Goal: Task Accomplishment & Management: Use online tool/utility

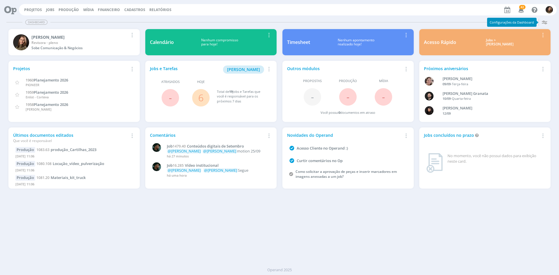
click at [203, 99] on link "6" at bounding box center [200, 97] width 5 height 13
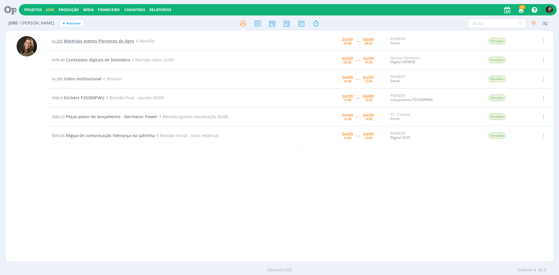
click at [98, 39] on span "Materiais evento Pioneiros do Agro" at bounding box center [99, 41] width 71 height 6
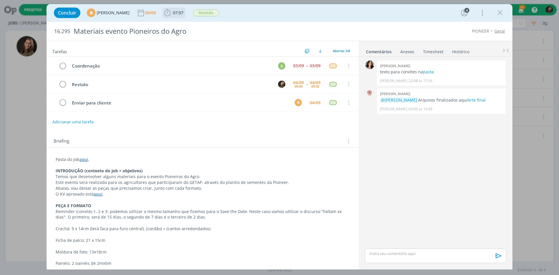
click at [172, 13] on icon "dialog" at bounding box center [167, 12] width 9 height 9
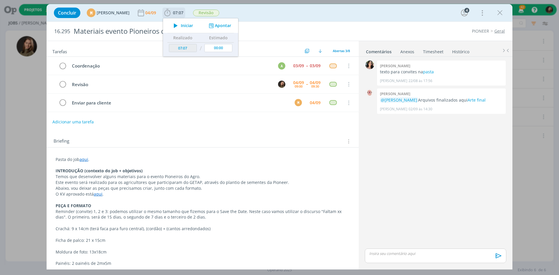
click at [182, 27] on div "Iniciar" at bounding box center [182, 26] width 38 height 8
click at [486, 98] on link "Arte final" at bounding box center [477, 100] width 18 height 6
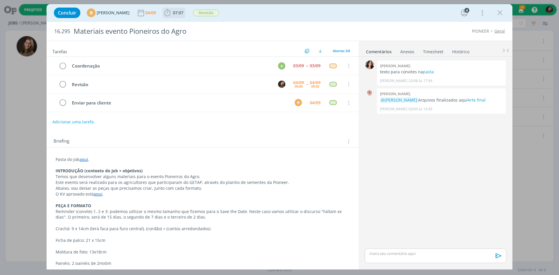
click at [184, 14] on span "07:07" at bounding box center [178, 13] width 10 height 6
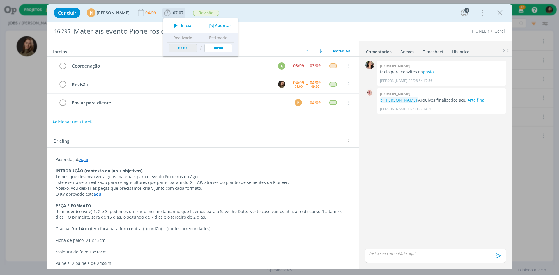
click at [193, 27] on span "Iniciar" at bounding box center [187, 26] width 12 height 4
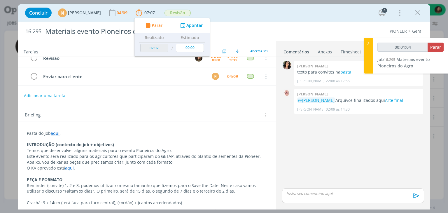
scroll to position [87, 0]
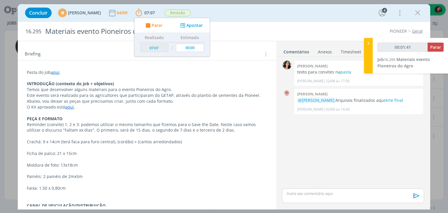
drag, startPoint x: 71, startPoint y: 107, endPoint x: 70, endPoint y: 110, distance: 3.8
click at [71, 107] on link "aqui" at bounding box center [69, 107] width 9 height 6
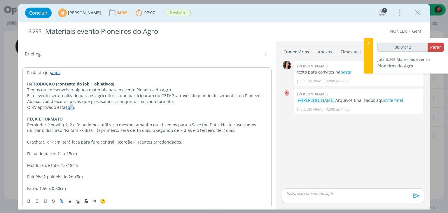
click at [71, 106] on link "aqui" at bounding box center [69, 107] width 9 height 6
click at [76, 117] on link "[URL][DOMAIN_NAME]" at bounding box center [65, 118] width 44 height 8
click at [113, 172] on p "dialog" at bounding box center [146, 171] width 239 height 6
click at [348, 70] on link "pasta" at bounding box center [345, 72] width 11 height 6
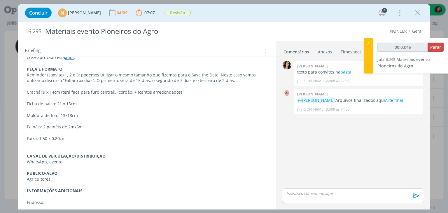
scroll to position [98, 0]
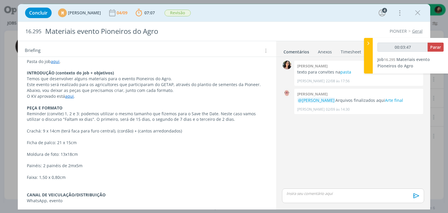
click at [79, 195] on div "Pasta do job aqui . INTRODUÇÃO (contexto do job + objetivos) Temos que desenvol…" at bounding box center [146, 160] width 249 height 207
click at [76, 178] on p "Faixa: 1,50 x 0,80cm" at bounding box center [146, 178] width 239 height 6
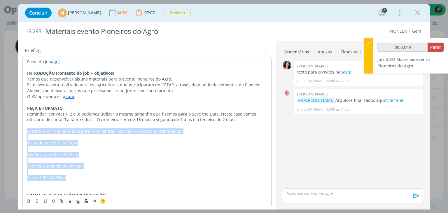
drag, startPoint x: 75, startPoint y: 178, endPoint x: 18, endPoint y: 126, distance: 76.9
click at [19, 126] on div "Pasta do job aqui . INTRODUÇÃO (contexto do job + objetivos) Temos que desenvol…" at bounding box center [147, 164] width 258 height 228
click at [176, 152] on p "Moldura de foto: 13x18cm" at bounding box center [147, 154] width 240 height 6
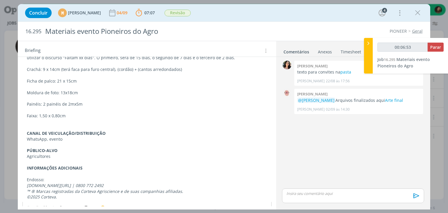
scroll to position [168, 0]
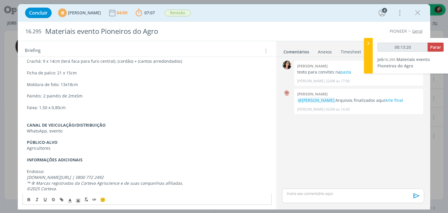
drag, startPoint x: 141, startPoint y: 85, endPoint x: 142, endPoint y: 89, distance: 3.4
click at [141, 85] on p "Moldura de foto: 13x18cm" at bounding box center [147, 85] width 240 height 6
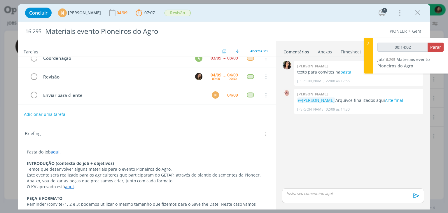
scroll to position [0, 0]
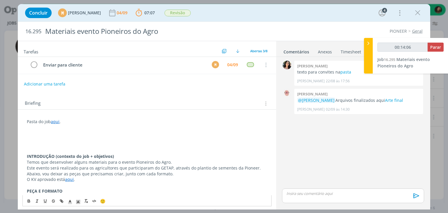
scroll to position [27, 0]
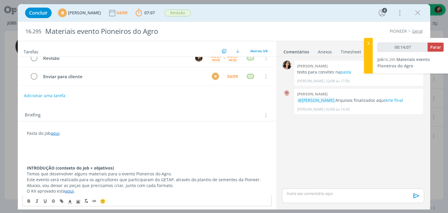
drag, startPoint x: 19, startPoint y: 154, endPoint x: 26, endPoint y: 161, distance: 9.3
type input "00:14:08"
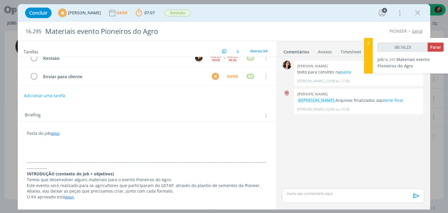
click at [41, 142] on p "dialog" at bounding box center [147, 145] width 240 height 6
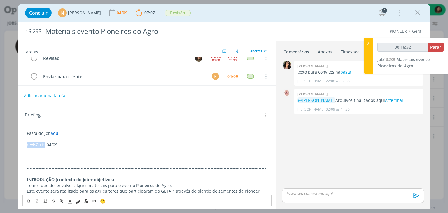
drag, startPoint x: 45, startPoint y: 142, endPoint x: 10, endPoint y: 141, distance: 35.5
click at [10, 141] on div "Concluir M [PERSON_NAME] [DATE] 07:07 Parar Apontar Data * [DATE] Horas * 00:00…" at bounding box center [224, 106] width 448 height 213
click at [52, 149] on p "dialog" at bounding box center [147, 150] width 240 height 6
click at [34, 154] on p "dialog" at bounding box center [147, 156] width 240 height 6
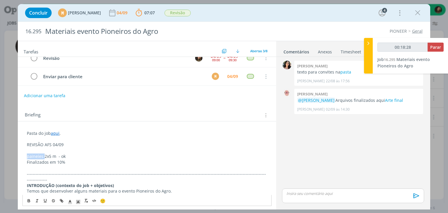
drag, startPoint x: 44, startPoint y: 155, endPoint x: 21, endPoint y: 158, distance: 22.8
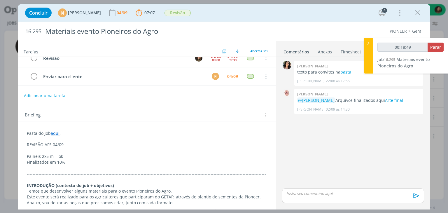
drag, startPoint x: 73, startPoint y: 159, endPoint x: 77, endPoint y: 162, distance: 5.4
click at [73, 159] on p "Finalizados em 10%" at bounding box center [147, 162] width 240 height 6
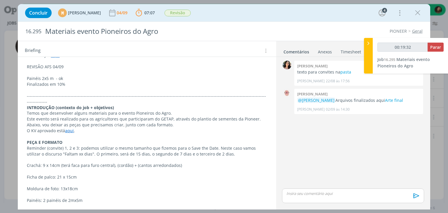
scroll to position [114, 0]
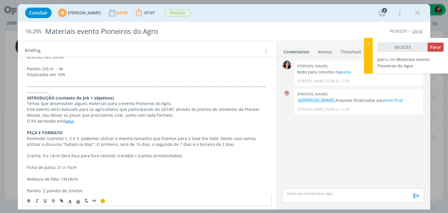
click at [31, 80] on p "dialog" at bounding box center [147, 80] width 240 height 6
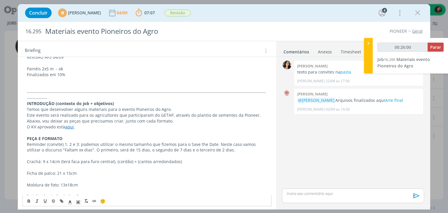
click at [49, 170] on p "Ficha de palco: 21 x 15cm" at bounding box center [147, 173] width 240 height 6
copy p "Ficha de palco: 21 x 15cm"
click at [31, 80] on p "dialog" at bounding box center [147, 80] width 240 height 6
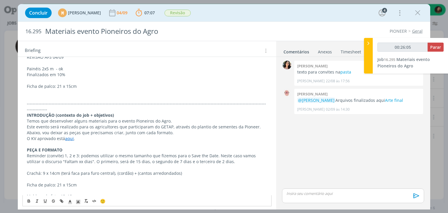
click at [57, 86] on p "Ficha de palco: 21 x 15cm" at bounding box center [147, 86] width 240 height 6
click at [53, 84] on p "Ficha de palco: 21 x 15cm" at bounding box center [147, 86] width 240 height 6
click at [54, 83] on p "Ficha de palco(prancheta) : 21 x 15cm" at bounding box center [147, 86] width 240 height 6
click at [99, 85] on p "Ficha de palco (prancheta) : 21 x 15cm" at bounding box center [147, 86] width 240 height 6
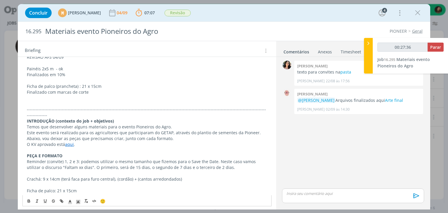
click at [61, 87] on p "Ficha de palco (prancheta) : 21 x 15cm" at bounding box center [147, 86] width 240 height 6
click at [29, 201] on icon "dialog" at bounding box center [29, 200] width 5 height 5
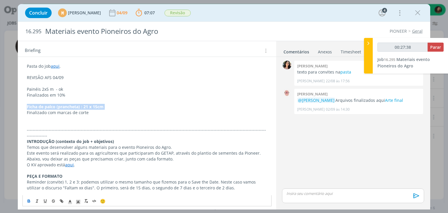
scroll to position [85, 0]
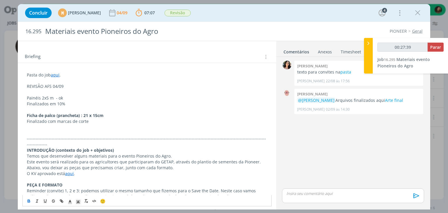
click at [37, 96] on p "Painéis 2x5 m - ok" at bounding box center [147, 98] width 240 height 6
click at [27, 202] on icon "dialog" at bounding box center [29, 200] width 5 height 5
click at [48, 112] on strong "Ficha de palco (prancheta) : 21 x 15cm" at bounding box center [65, 115] width 77 height 6
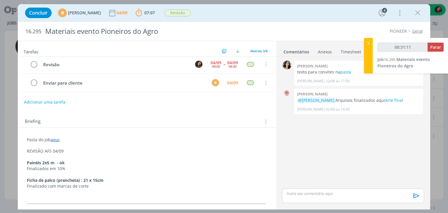
scroll to position [58, 0]
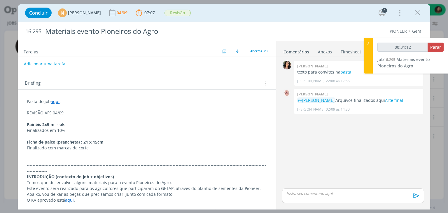
click at [36, 157] on p "dialog" at bounding box center [147, 159] width 240 height 6
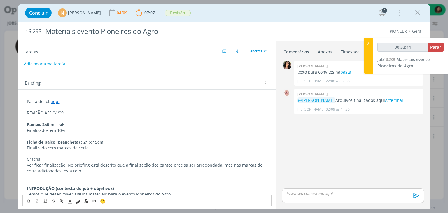
click at [59, 108] on p "dialog" at bounding box center [147, 107] width 240 height 6
click at [57, 110] on p "REVISÃO AFS 04/09" at bounding box center [147, 113] width 240 height 6
click at [58, 108] on p "dialog" at bounding box center [147, 107] width 240 height 6
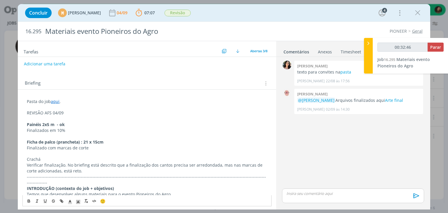
click at [43, 111] on p "REVISÃO AFS 04/09" at bounding box center [147, 113] width 240 height 6
click at [30, 202] on icon "dialog" at bounding box center [29, 200] width 5 height 5
click at [79, 198] on span "dialog" at bounding box center [78, 200] width 8 height 7
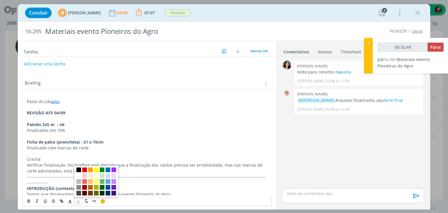
click at [80, 168] on span "dialog" at bounding box center [78, 169] width 5 height 5
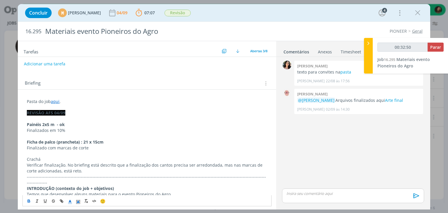
click at [71, 202] on icon "dialog" at bounding box center [69, 201] width 5 height 5
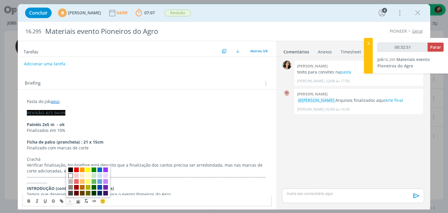
click at [72, 173] on span "dialog" at bounding box center [70, 175] width 5 height 5
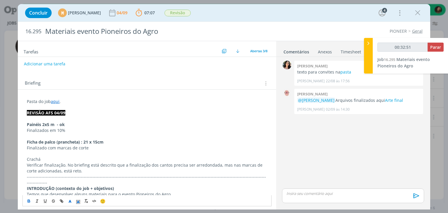
click at [86, 129] on p "Finalizados em 10%" at bounding box center [147, 130] width 240 height 6
click at [36, 158] on p "Crachá" at bounding box center [147, 159] width 240 height 6
click at [30, 201] on icon "dialog" at bounding box center [29, 201] width 2 height 1
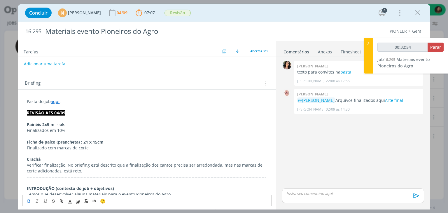
click at [103, 162] on p "Verificar finalização. No briefing está descrito que a finalização dos cantos p…" at bounding box center [147, 168] width 240 height 12
click at [77, 168] on p "Verificar finalização. No briefing está descrito que a finalização dos cantos p…" at bounding box center [147, 168] width 240 height 12
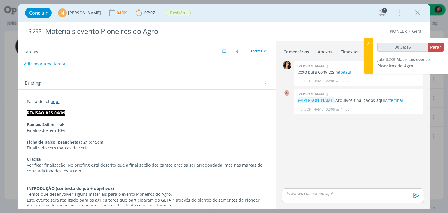
click at [87, 168] on p "Verificar finalização. No briefing está descrito que a finalização dos cantos p…" at bounding box center [147, 168] width 240 height 12
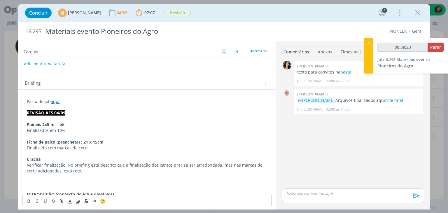
click at [78, 171] on p "Verificar finalização. No briefing está descrito que a finalização dos cantos p…" at bounding box center [147, 168] width 240 height 12
click at [34, 181] on p "Faizxa" at bounding box center [147, 182] width 240 height 6
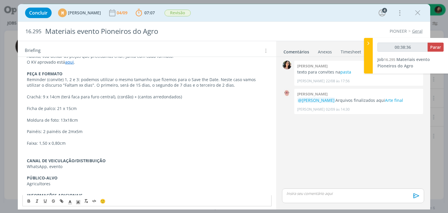
scroll to position [255, 0]
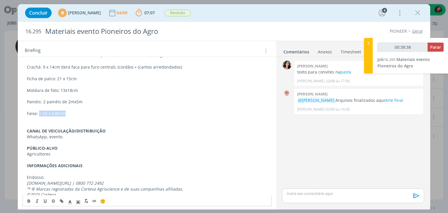
drag, startPoint x: 66, startPoint y: 106, endPoint x: 40, endPoint y: 106, distance: 26.8
click at [38, 110] on p "Faixa: 1,50 x 0,80cm" at bounding box center [147, 113] width 240 height 6
copy p "1,50 x 0,80cm"
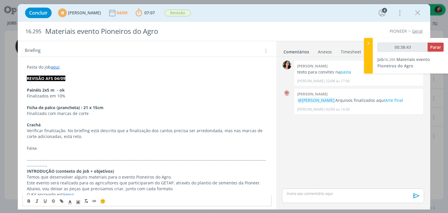
scroll to position [80, 0]
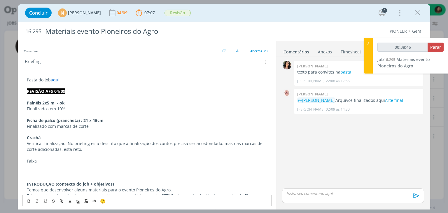
click at [39, 155] on p "dialog" at bounding box center [147, 155] width 240 height 6
click at [36, 161] on p "Faixa" at bounding box center [147, 161] width 240 height 6
click at [42, 158] on span "1,50 x 0,80cm" at bounding box center [50, 161] width 27 height 6
click at [54, 159] on span "1,50 x 0,80cm" at bounding box center [50, 161] width 27 height 6
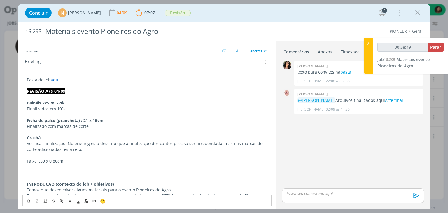
click at [57, 159] on span "1,50 x 0,80cm" at bounding box center [50, 161] width 27 height 6
click at [58, 159] on span "1,50 x 0,80cm" at bounding box center [50, 161] width 27 height 6
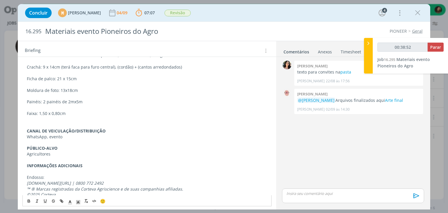
scroll to position [225, 0]
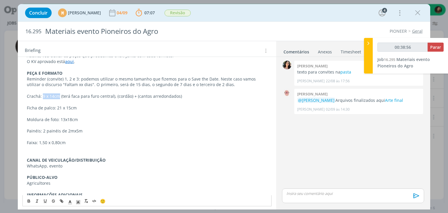
drag, startPoint x: 58, startPoint y: 90, endPoint x: 43, endPoint y: 90, distance: 15.4
click at [43, 93] on p "Crachá: 9 x 14cm (terá faca para furo central), (cordão) + (cantos arredondados)" at bounding box center [147, 96] width 240 height 6
copy p "9 x 14cm"
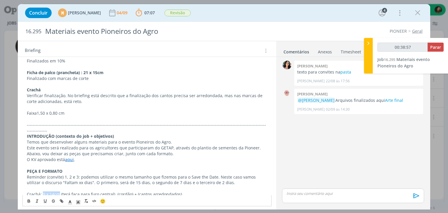
scroll to position [109, 0]
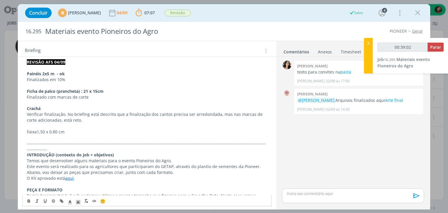
click at [42, 108] on p "Crachá" at bounding box center [147, 108] width 240 height 6
drag, startPoint x: 58, startPoint y: 106, endPoint x: 43, endPoint y: 107, distance: 14.9
click at [43, 107] on span "9 x 14cm" at bounding box center [48, 108] width 17 height 6
click at [30, 201] on icon "dialog" at bounding box center [29, 200] width 5 height 5
click at [73, 136] on p "dialog" at bounding box center [147, 138] width 240 height 6
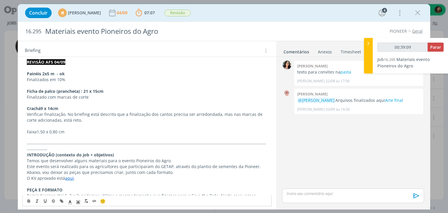
click at [54, 108] on strong "9 x 14cm" at bounding box center [49, 108] width 18 height 6
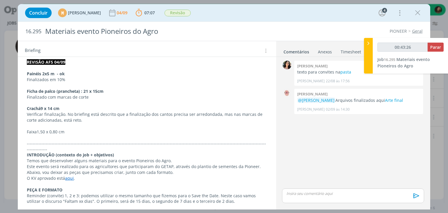
click at [55, 131] on span "1,50 x 0,80 cm" at bounding box center [51, 132] width 28 height 6
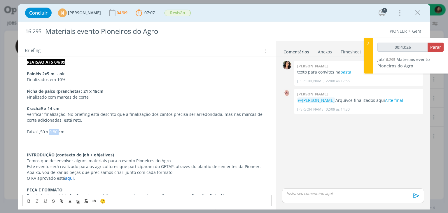
click at [55, 131] on span "1,50 x 0,80 cm" at bounding box center [51, 132] width 28 height 6
click at [29, 201] on icon "dialog" at bounding box center [29, 200] width 5 height 5
click at [85, 123] on p "dialog" at bounding box center [147, 126] width 240 height 6
click at [56, 131] on strong "1,50 x 0,80 cm" at bounding box center [51, 132] width 28 height 6
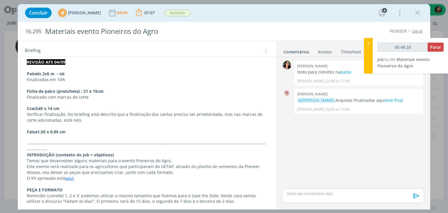
click at [78, 127] on p "dialog" at bounding box center [147, 126] width 240 height 6
click at [78, 132] on p "Faixa 1,50 x 0,80 cm" at bounding box center [147, 132] width 240 height 6
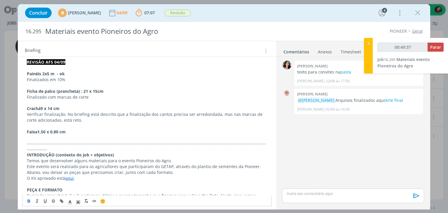
click at [56, 131] on strong "1,50 x 0,80 cm" at bounding box center [51, 132] width 28 height 6
click at [55, 131] on strong "1,50 x 0,80 cm" at bounding box center [51, 132] width 28 height 6
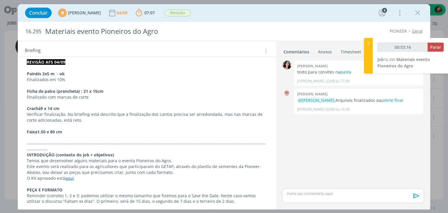
click at [79, 135] on p "dialog" at bounding box center [147, 138] width 240 height 6
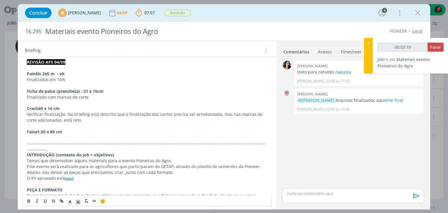
click at [51, 129] on strong "1,50 x 80 cm" at bounding box center [49, 132] width 25 height 6
click at [71, 130] on p "Faixa 1,50 x 0,80 cm" at bounding box center [147, 132] width 240 height 6
click at [37, 137] on p "dialog" at bounding box center [147, 138] width 240 height 6
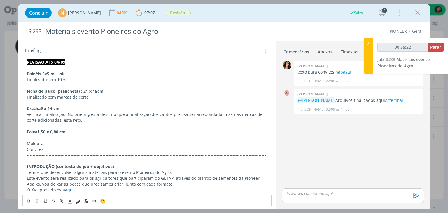
drag, startPoint x: 23, startPoint y: 143, endPoint x: 20, endPoint y: 142, distance: 4.0
click at [20, 142] on div "Pasta do job aqui . REVISÃO AFS 04/09 Painéis 2x5 m - ok Finalizados em 10% Fic…" at bounding box center [147, 204] width 258 height 331
click at [28, 204] on div "🙂" at bounding box center [147, 200] width 248 height 11
drag, startPoint x: 43, startPoint y: 149, endPoint x: 22, endPoint y: 142, distance: 22.4
click at [22, 142] on div "Pasta do job aqui . REVISÃO AFS 04/09 Painéis 2x5 m - ok Finalizados em 10% Fic…" at bounding box center [147, 204] width 258 height 331
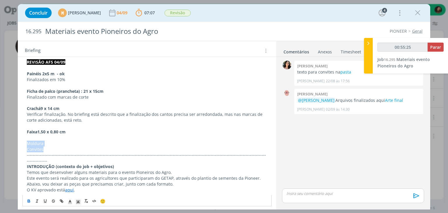
click at [28, 201] on icon "dialog" at bounding box center [29, 201] width 2 height 1
click at [62, 131] on strong "1,50 x 0,80 cm" at bounding box center [51, 132] width 28 height 6
click at [47, 141] on p "Moldura" at bounding box center [147, 143] width 240 height 6
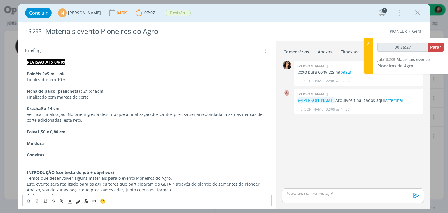
click at [50, 155] on p "Convites" at bounding box center [147, 155] width 240 height 6
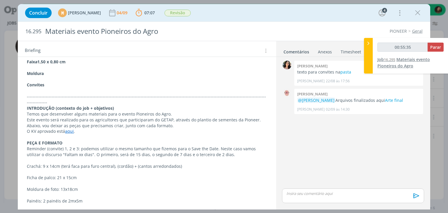
scroll to position [161, 0]
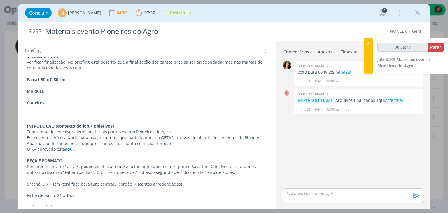
click at [34, 95] on p "dialog" at bounding box center [147, 97] width 240 height 6
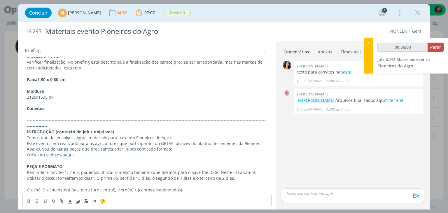
click at [43, 113] on p "dialog" at bounding box center [147, 114] width 240 height 6
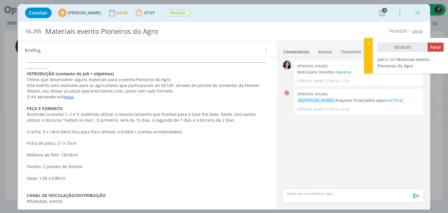
scroll to position [219, 0]
click at [42, 180] on p "dialog" at bounding box center [147, 183] width 240 height 6
click at [62, 175] on p "Faixa: 1,50 x 0,80cm" at bounding box center [147, 178] width 240 height 6
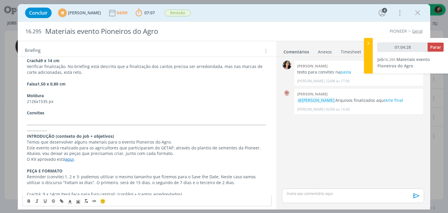
scroll to position [132, 0]
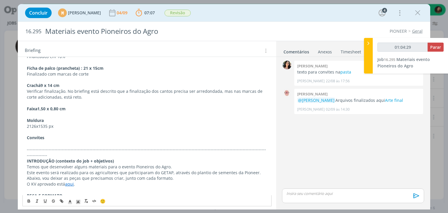
click at [33, 139] on strong "Convites" at bounding box center [35, 138] width 17 height 6
click at [31, 142] on p "dialog" at bounding box center [147, 143] width 240 height 6
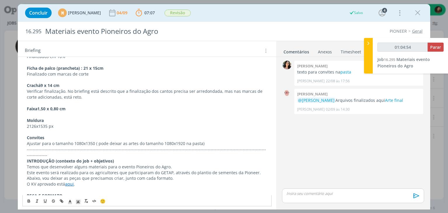
click at [57, 127] on p "2126x1535 px" at bounding box center [147, 126] width 240 height 6
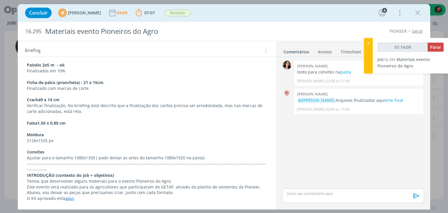
scroll to position [109, 0]
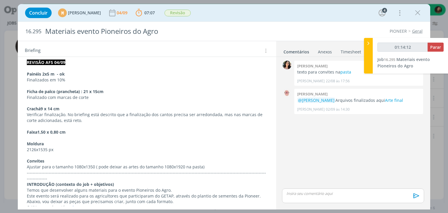
click at [193, 164] on p "Ajustar para o tamanho 1080x1350 ( pode deixar as artes do tamanho 1080x1920 na…" at bounding box center [147, 167] width 240 height 6
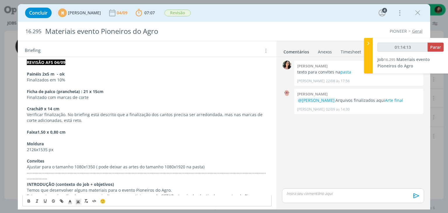
click at [50, 138] on p "dialog" at bounding box center [147, 138] width 240 height 6
click at [84, 120] on p "Verificar finalização. No briefing está descrito que a finalização dos cantos p…" at bounding box center [147, 118] width 240 height 12
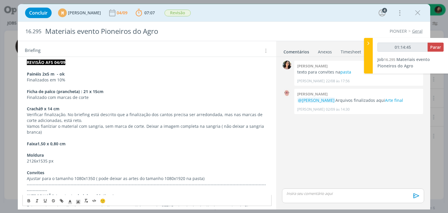
click at [49, 125] on p "Vamos fianlziar o material com sangria, sem marca de corte. Deixar a imagem com…" at bounding box center [147, 129] width 240 height 12
click at [219, 125] on p "Vamos finalizar o material com sangria, sem marca de corte. Deixar a imagem com…" at bounding box center [147, 129] width 240 height 12
click at [65, 153] on p "Moldura" at bounding box center [147, 155] width 240 height 6
click at [60, 158] on p "2126x1535 px" at bounding box center [147, 161] width 240 height 6
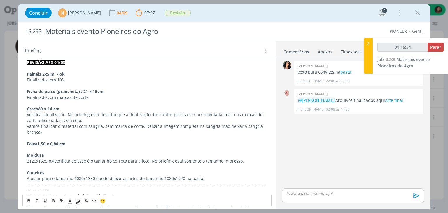
click at [54, 161] on p "2126x1535 px(verificar se esse é o tamanho correto para a foto. No briefing est…" at bounding box center [147, 161] width 240 height 6
click at [57, 159] on p "2126x1535 px (verificar se esse é o tamanho correto para a foto. No briefing es…" at bounding box center [147, 161] width 240 height 6
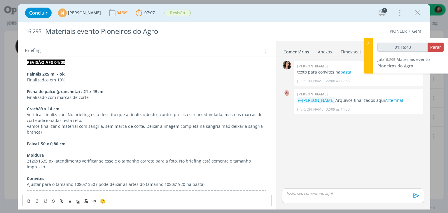
click at [94, 94] on p "Finalizado com marcas de corte" at bounding box center [147, 97] width 240 height 6
drag, startPoint x: 98, startPoint y: 91, endPoint x: 96, endPoint y: 93, distance: 3.9
click at [99, 90] on strong "Ficha de palco (prancheta) : 21 x 15cm" at bounding box center [65, 92] width 77 height 6
click at [89, 94] on p "Finalizado com marcas de corte" at bounding box center [147, 97] width 240 height 6
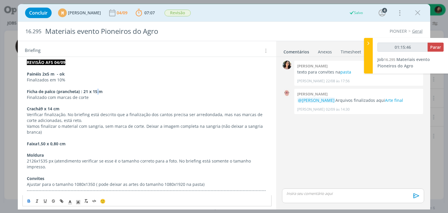
click at [98, 92] on strong "Ficha de palco (prancheta) : 21 x 15 m" at bounding box center [65, 92] width 76 height 6
click at [110, 89] on p "Ficha de palco (prancheta) : 21 x 15 cm" at bounding box center [147, 92] width 240 height 6
click at [42, 132] on p "Vamos finalizar o material com sangria, sem marca de corte. Deixar a imagem com…" at bounding box center [147, 129] width 240 height 12
type input "01:15:58"
click at [298, 191] on p "dialog" at bounding box center [352, 193] width 132 height 5
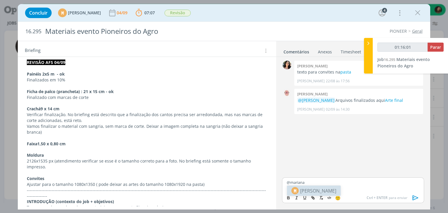
click at [336, 190] on span "[PERSON_NAME]" at bounding box center [318, 190] width 36 height 7
click at [345, 168] on p "﻿ @ [PERSON_NAME] ﻿ revisçao feita. Ajustes e demais comentários no briefing" at bounding box center [352, 170] width 132 height 5
click at [402, 188] on p "Precisamos ter o endosso de Corteva na prencheta e no crachá?" at bounding box center [352, 186] width 132 height 5
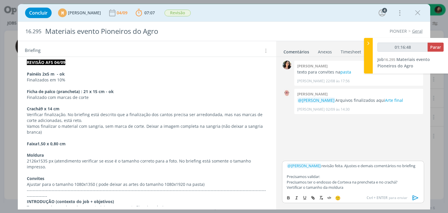
drag, startPoint x: 80, startPoint y: 161, endPoint x: 51, endPoint y: 166, distance: 29.0
click at [51, 166] on p "2126x1535 px (atendimento verificar se esse é o tamanho correto para a foto. No…" at bounding box center [147, 164] width 240 height 12
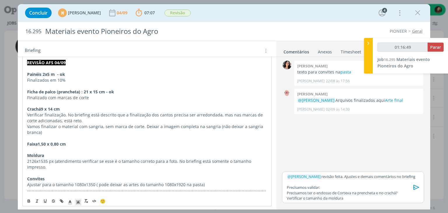
copy p "verificar se esse é o tamanho correto para a foto. No briefing está somente o t…"
click at [344, 200] on p "Vertificar o tamanho da moldura" at bounding box center [352, 197] width 132 height 5
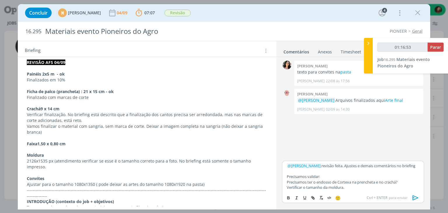
scroll to position [5, 0]
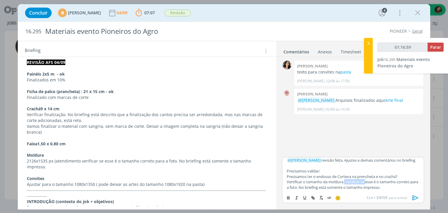
drag, startPoint x: 367, startPoint y: 183, endPoint x: 345, endPoint y: 183, distance: 22.1
click at [345, 183] on p "Vertificar o tamanho da moldura. verificar se esse é o tamanho correto para a f…" at bounding box center [352, 184] width 132 height 11
click at [411, 184] on p "Vertificar o tamanho da moldura (esse é o tamanho correto para a foto. No brief…" at bounding box center [352, 184] width 132 height 11
click at [367, 188] on p "Vertificar o tamanho da moldura (esse é o tamanho correto para a foto?). No bri…" at bounding box center [352, 184] width 132 height 11
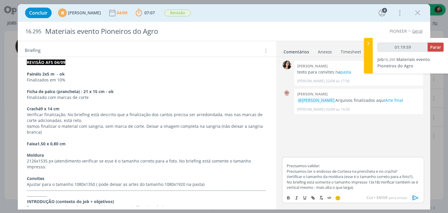
click at [52, 170] on p "dialog" at bounding box center [147, 173] width 240 height 6
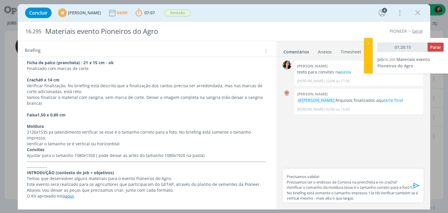
scroll to position [138, 0]
click at [112, 142] on p "Verificar o tamanho se é vertical ou horizonbtal" at bounding box center [147, 143] width 240 height 6
click at [124, 143] on p "Verificar o tamanho se é vertical ou horizontal" at bounding box center [147, 143] width 240 height 6
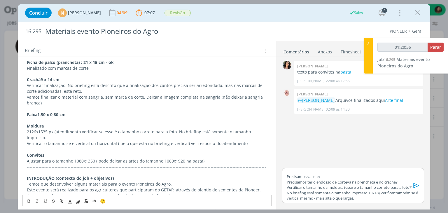
click at [315, 179] on p "Precisamos validar:" at bounding box center [352, 176] width 132 height 5
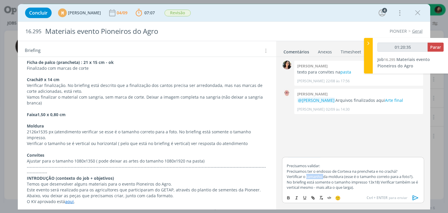
click at [315, 179] on p "Vertificar o tamanho da moldura (esse é o tamanho correto para a foto?). No bri…" at bounding box center [352, 182] width 132 height 16
click at [311, 168] on p "Precisamos validar:" at bounding box center [352, 165] width 132 height 5
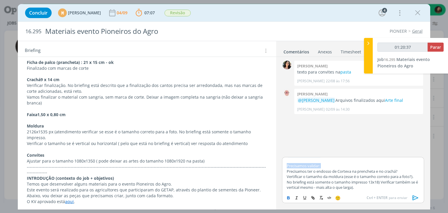
click at [289, 196] on icon "dialog" at bounding box center [288, 196] width 2 height 1
click at [402, 172] on p "Precisamos ter o endosso de Corteva na prencheta e no crachá?" at bounding box center [352, 170] width 132 height 5
click at [372, 191] on div "﻿ @ [PERSON_NAME] ﻿ revisão feita. Ajustes e demais comentários no briefing Pre…" at bounding box center [353, 174] width 142 height 35
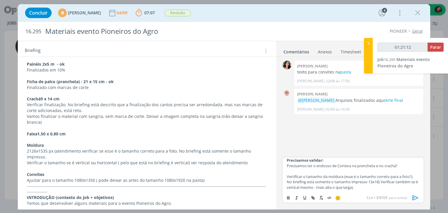
scroll to position [109, 0]
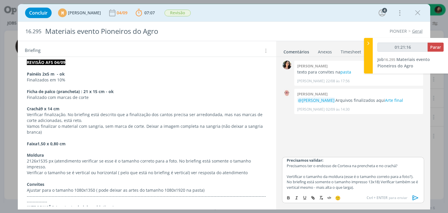
click at [412, 196] on icon "dialog" at bounding box center [415, 197] width 6 height 5
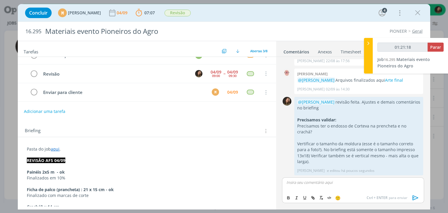
scroll to position [0, 0]
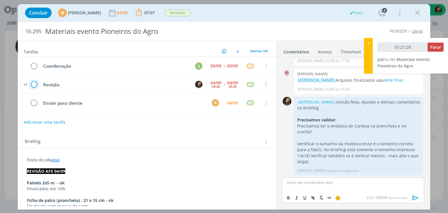
click at [33, 84] on icon "dialog" at bounding box center [34, 84] width 8 height 9
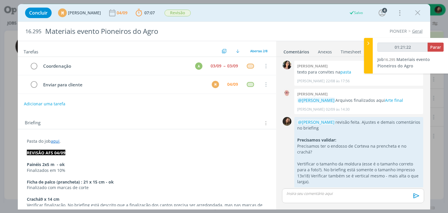
click at [37, 121] on span "Briefing" at bounding box center [33, 123] width 16 height 8
click at [44, 98] on button "Adicionar uma tarefa" at bounding box center [44, 103] width 41 height 10
type input "01:21:23"
click at [43, 104] on input "dialog" at bounding box center [108, 103] width 161 height 8
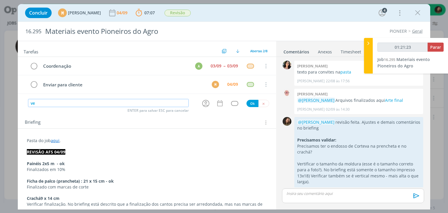
type input "ver"
type input "01:21:24"
type input "ver comentá"
type input "01:21:25"
type input "ver comentários Ju"
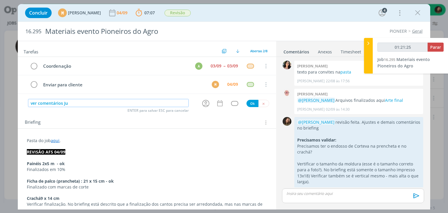
type input "01:21:26"
type input "ver comentários [PERSON_NAME]"
type input "01:21:27"
click at [205, 103] on icon "dialog" at bounding box center [205, 103] width 9 height 9
type input "ver comentários [PERSON_NAME]"
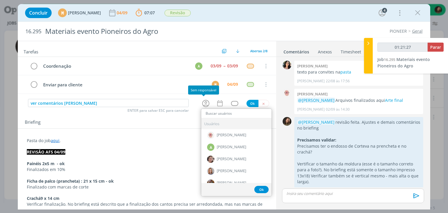
type input "01:21:28"
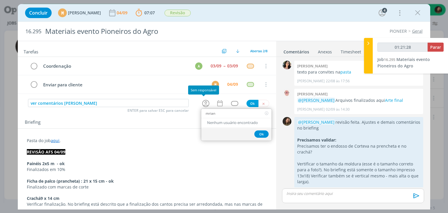
type input "mriana"
type input "01:21:30"
type input "ma"
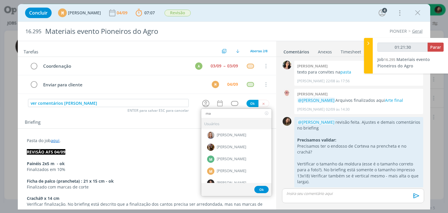
type input "01:21:31"
type input "mar"
type input "01:21:32"
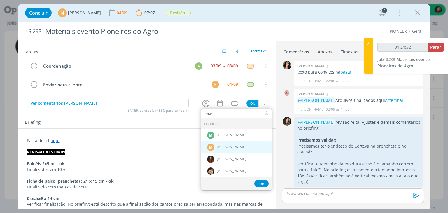
type input "mar"
drag, startPoint x: 214, startPoint y: 145, endPoint x: 235, endPoint y: 103, distance: 47.3
click at [214, 145] on div "M [PERSON_NAME]" at bounding box center [236, 147] width 70 height 12
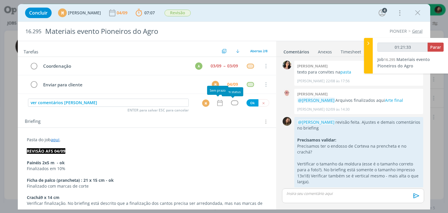
click at [216, 103] on icon "dialog" at bounding box center [220, 103] width 8 height 8
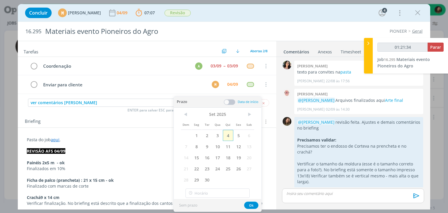
click at [230, 131] on span "4" at bounding box center [228, 135] width 10 height 11
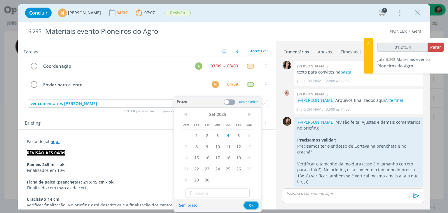
click at [247, 207] on button "Ok" at bounding box center [251, 204] width 14 height 7
type input "01:21:35"
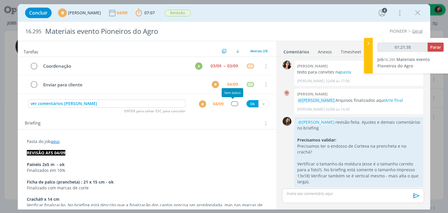
click at [231, 103] on div "dialog" at bounding box center [234, 103] width 7 height 5
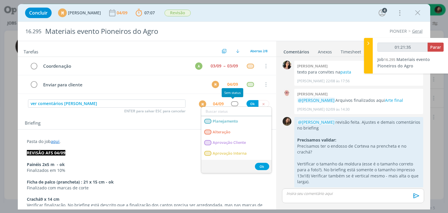
type input "a"
type input "01:21:36"
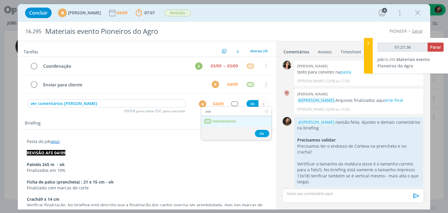
type input "ate"
click at [221, 123] on link "Atendimento" at bounding box center [236, 121] width 70 height 11
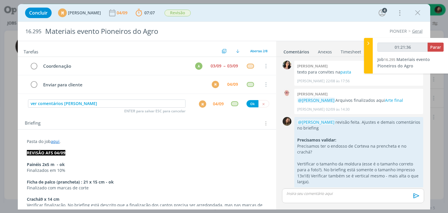
type input "01:21:37"
click at [247, 102] on button "Ok" at bounding box center [252, 103] width 12 height 7
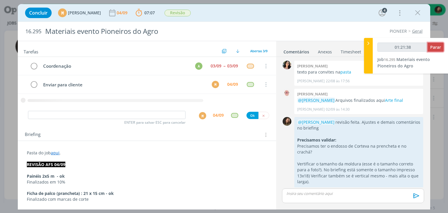
click at [437, 45] on span "Parar" at bounding box center [435, 47] width 11 height 6
click at [427, 48] on input "01:21:40" at bounding box center [402, 47] width 50 height 9
click at [435, 48] on span "Parar" at bounding box center [435, 47] width 11 height 6
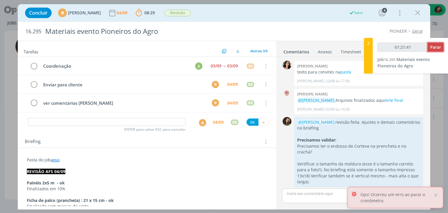
click at [435, 48] on span "Parar" at bounding box center [435, 47] width 11 height 6
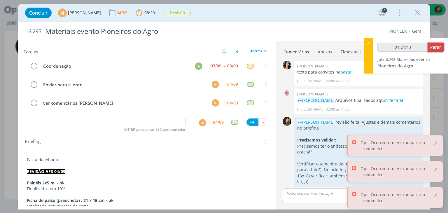
click at [435, 48] on span "Parar" at bounding box center [435, 47] width 11 height 6
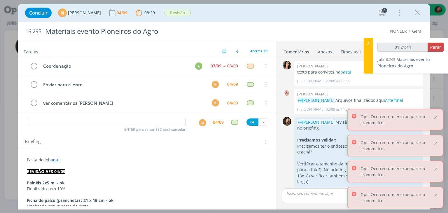
type input "01:22:00"
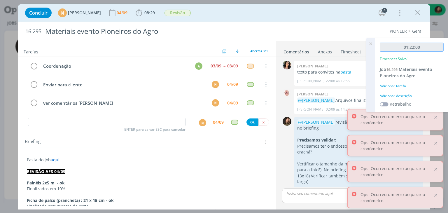
click at [435, 48] on input "01:22:00" at bounding box center [411, 47] width 64 height 9
click at [399, 91] on div "01:22:00 Timesheet Salvo! Job 16.295 Materiais evento Pioneiros do Agro Adicion…" at bounding box center [411, 75] width 73 height 74
click at [401, 96] on div "Adicionar descrição" at bounding box center [411, 95] width 64 height 5
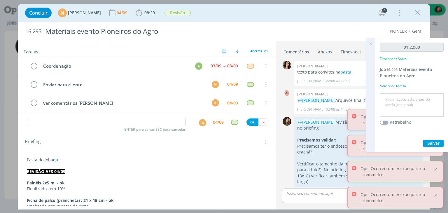
click at [401, 96] on textarea at bounding box center [411, 105] width 61 height 21
type textarea "revisão"
click at [428, 140] on span "Salvar" at bounding box center [433, 143] width 12 height 6
click at [368, 45] on icon at bounding box center [370, 43] width 10 height 11
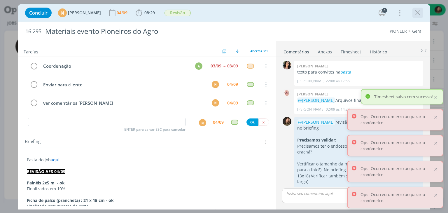
click at [413, 14] on button "dialog" at bounding box center [417, 12] width 9 height 9
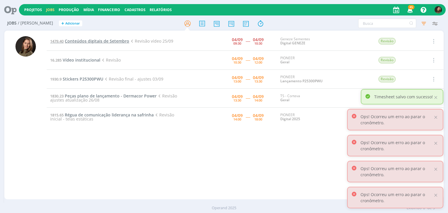
click at [97, 40] on span "Conteúdos digitais de Setembro" at bounding box center [97, 41] width 64 height 6
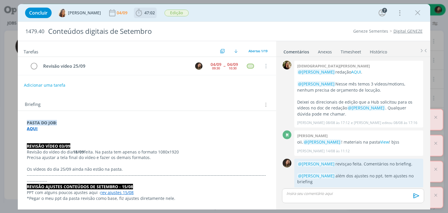
scroll to position [386, 0]
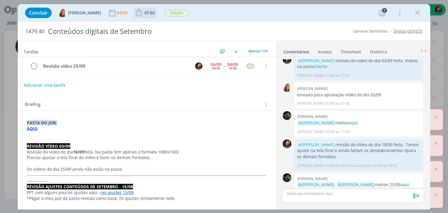
click at [137, 12] on icon "dialog" at bounding box center [139, 12] width 6 height 7
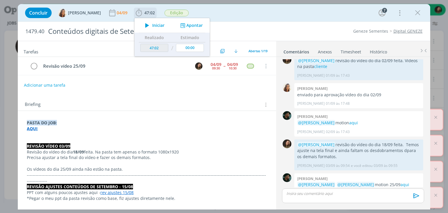
click at [153, 26] on span "Iniciar" at bounding box center [158, 25] width 12 height 4
click at [400, 182] on link "aqui" at bounding box center [404, 185] width 9 height 6
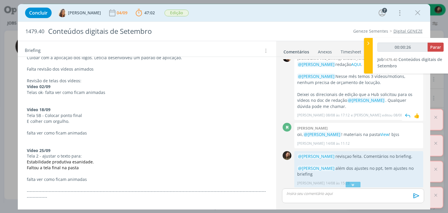
scroll to position [0, 0]
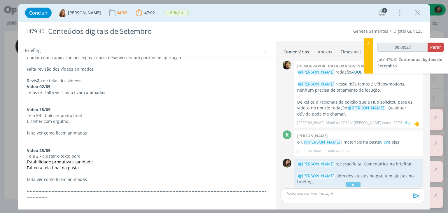
click at [351, 74] on link "AQUI" at bounding box center [356, 72] width 10 height 6
click at [14, 140] on div "Concluir [PERSON_NAME] 04/09 47:02 Parar Apontar Data * [DATE] Horas * 00:00 Ta…" at bounding box center [224, 106] width 448 height 213
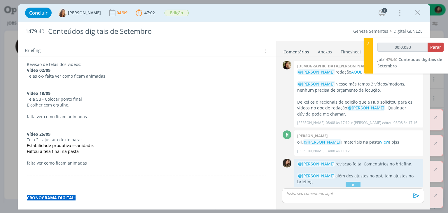
scroll to position [262, 0]
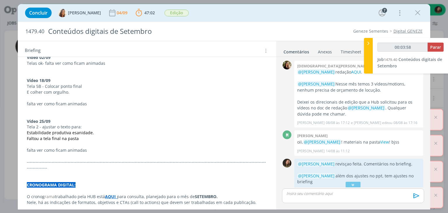
click at [48, 153] on p "dialog" at bounding box center [147, 156] width 240 height 6
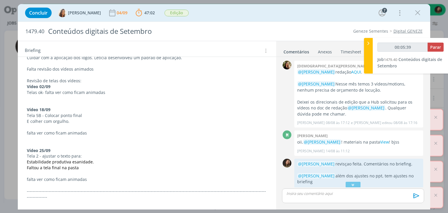
scroll to position [87, 0]
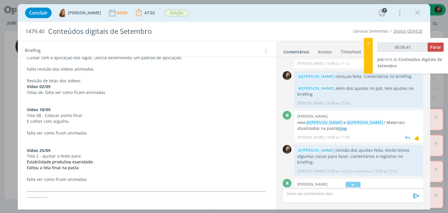
click at [337, 125] on link "View" at bounding box center [341, 128] width 9 height 6
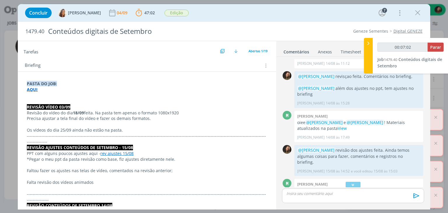
scroll to position [29, 0]
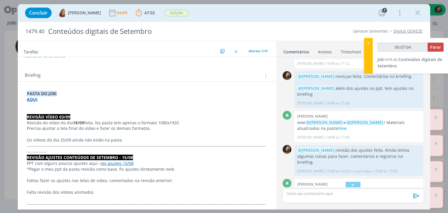
drag, startPoint x: 99, startPoint y: 133, endPoint x: 97, endPoint y: 136, distance: 3.7
click at [98, 134] on p "dialog" at bounding box center [147, 134] width 240 height 6
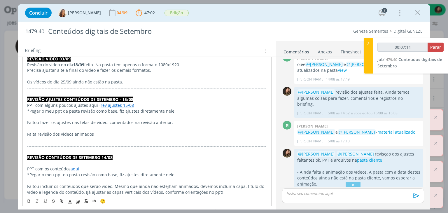
scroll to position [146, 0]
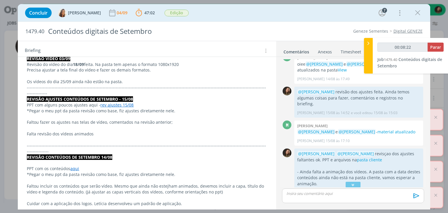
click at [413, 190] on icon "dialog" at bounding box center [416, 193] width 6 height 6
click at [392, 171] on link "Editar" at bounding box center [396, 175] width 46 height 9
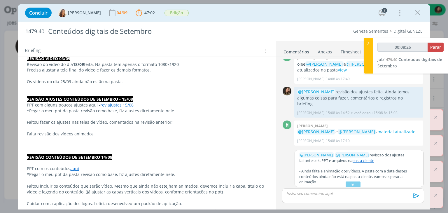
click at [376, 152] on p "﻿ @ [PERSON_NAME] ﻿ ﻿ @ [PERSON_NAME] ﻿ revisçao dos ajustes faltantes ok. PPT …" at bounding box center [358, 157] width 119 height 11
type input "00:08:26"
click at [376, 152] on p "﻿ @ [PERSON_NAME] ﻿ ﻿ @ [PERSON_NAME] ﻿ revisao dos ajustes faltantes ok. PPT e…" at bounding box center [358, 157] width 119 height 11
click at [411, 176] on button "Salvar" at bounding box center [413, 179] width 13 height 7
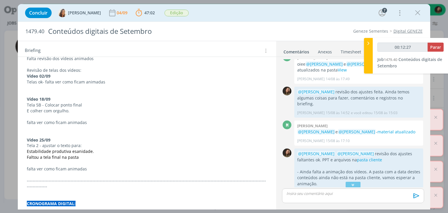
scroll to position [262, 0]
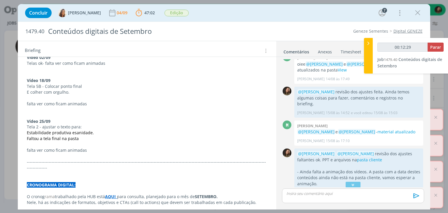
click at [91, 124] on p "Tela 2 - ajustar o texto para:" at bounding box center [147, 127] width 240 height 6
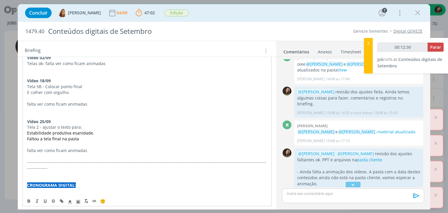
drag, startPoint x: 107, startPoint y: 120, endPoint x: 102, endPoint y: 121, distance: 5.1
click at [107, 130] on p "Estabilidade produtiva e sanidade." at bounding box center [146, 133] width 239 height 6
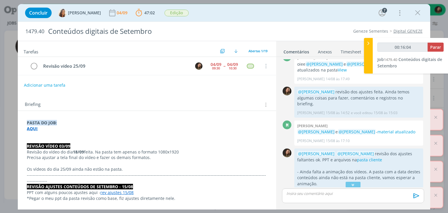
scroll to position [0, 0]
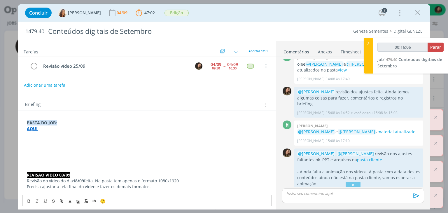
type input "00:16:07"
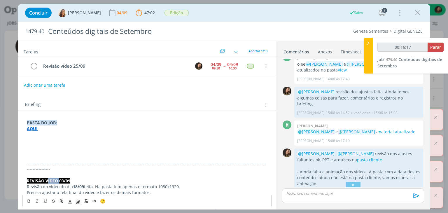
drag, startPoint x: 59, startPoint y: 174, endPoint x: 64, endPoint y: 175, distance: 5.8
click at [47, 178] on strong "REVISÃO VÍDEO 03/09" at bounding box center [48, 181] width 43 height 6
drag, startPoint x: 55, startPoint y: 174, endPoint x: 23, endPoint y: 176, distance: 32.1
copy strong "REVISÃO VÍDEO 03/09"
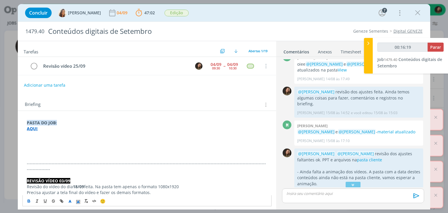
click at [33, 143] on p "dialog" at bounding box center [147, 146] width 240 height 6
click at [64, 145] on strong "REVISÃO VÍDEO 03/09" at bounding box center [48, 146] width 43 height 6
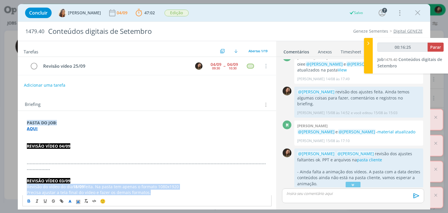
drag, startPoint x: 155, startPoint y: 188, endPoint x: 21, endPoint y: 179, distance: 134.6
copy div "Revisão do vídeo do dia 18/09 feita. Na pasta tem apenas o formato 1080x1920 Pr…"
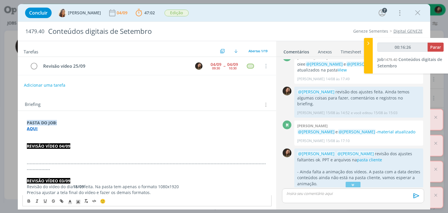
click at [31, 154] on p "dialog" at bounding box center [147, 157] width 240 height 6
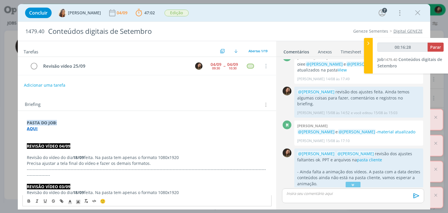
click at [76, 156] on strong "18/09" at bounding box center [78, 157] width 11 height 6
click at [178, 160] on p "Precisa ajustar a tela final do vídeo e fazer os demais formatos." at bounding box center [147, 163] width 240 height 6
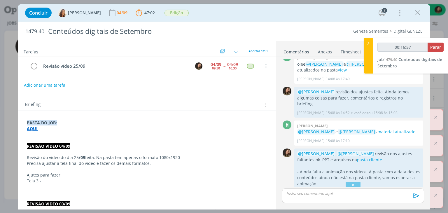
click at [49, 179] on p "Tela 3 -" at bounding box center [147, 181] width 240 height 6
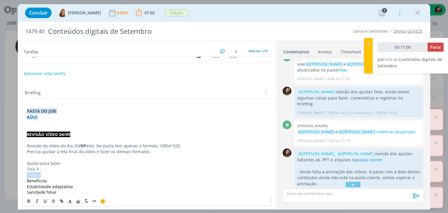
drag, startPoint x: 44, startPoint y: 172, endPoint x: 20, endPoint y: 175, distance: 24.3
click at [33, 163] on p "Ajutes para fazer:" at bounding box center [147, 163] width 240 height 6
click at [27, 156] on p "dialog" at bounding box center [147, 157] width 240 height 6
click at [33, 143] on p "Revisão do vídeo do dia 25 /09 feita. Na pasta tem apenas o formato 1080x1920" at bounding box center [147, 146] width 240 height 6
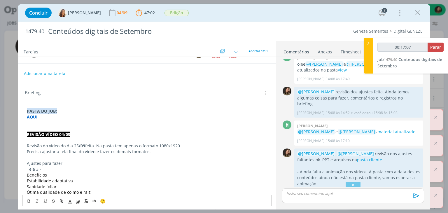
click at [31, 140] on p "dialog" at bounding box center [147, 140] width 240 height 6
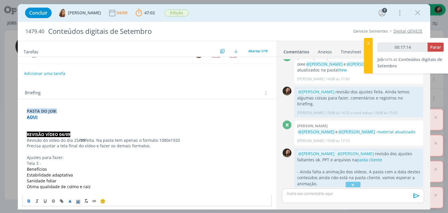
click at [48, 176] on span "Estabilidade adaptativa" at bounding box center [50, 175] width 46 height 6
click at [39, 179] on span "Sanidade foliar" at bounding box center [42, 181] width 30 height 6
drag, startPoint x: 58, startPoint y: 182, endPoint x: 22, endPoint y: 174, distance: 36.3
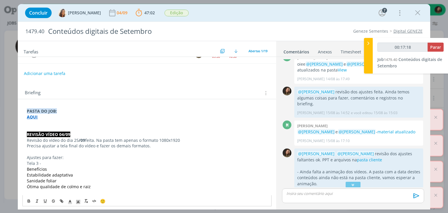
click at [80, 201] on icon "dialog" at bounding box center [77, 201] width 5 height 5
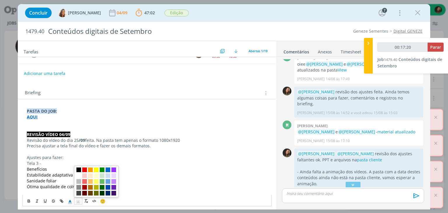
click at [70, 201] on icon "dialog" at bounding box center [69, 201] width 5 height 5
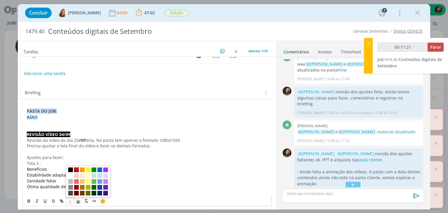
click at [77, 170] on span "dialog" at bounding box center [76, 169] width 5 height 5
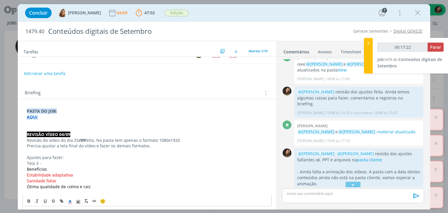
click at [77, 177] on p "Estabilidade adaptativa" at bounding box center [147, 175] width 240 height 6
click at [68, 181] on p "Sanidade foliar" at bounding box center [147, 181] width 240 height 6
drag, startPoint x: 77, startPoint y: 140, endPoint x: 73, endPoint y: 140, distance: 4.1
click at [73, 140] on p "Revisão do vídeo do dia 25 /09 feita. Na pasta tem apenas o formato 1080x1920" at bounding box center [147, 140] width 240 height 6
click at [30, 199] on icon "dialog" at bounding box center [29, 200] width 5 height 5
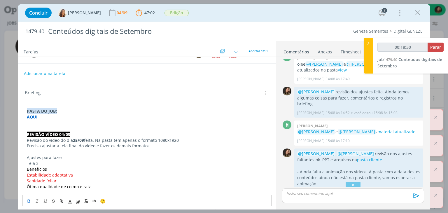
drag, startPoint x: 65, startPoint y: 154, endPoint x: 67, endPoint y: 157, distance: 3.7
click at [66, 154] on p "Ajustes para fazer:" at bounding box center [147, 157] width 240 height 6
click at [132, 186] on p "Ótima qualidade de colmo e raiz" at bounding box center [147, 187] width 240 height 6
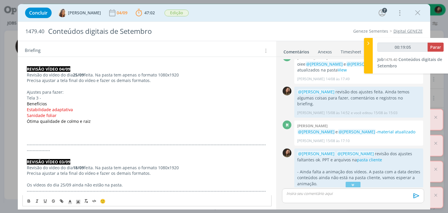
scroll to position [83, 0]
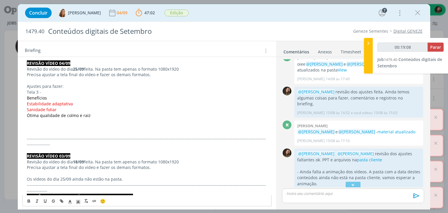
click at [38, 133] on p "dialog" at bounding box center [147, 133] width 240 height 6
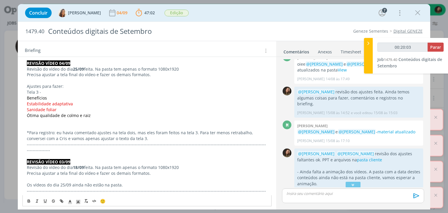
click at [306, 195] on p "dialog" at bounding box center [352, 193] width 132 height 5
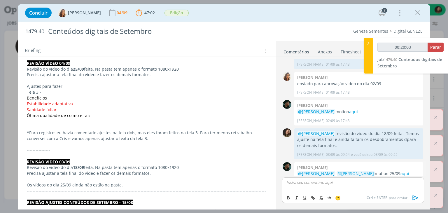
type input "00:20:04"
click at [313, 193] on span "[PERSON_NAME]" at bounding box center [318, 190] width 36 height 6
click at [350, 181] on p "﻿ @ [PERSON_NAME] ﻿ @vanesa" at bounding box center [352, 181] width 132 height 5
click at [347, 189] on span "[PERSON_NAME]" at bounding box center [353, 190] width 36 height 6
click at [372, 180] on p "﻿ @ [PERSON_NAME] ﻿ ﻿ @ [PERSON_NAME] ﻿ revisão od vídeo do dia 25/09 feita." at bounding box center [352, 181] width 132 height 5
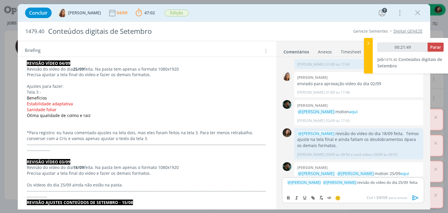
click at [418, 184] on p "﻿ @ [PERSON_NAME] ﻿ ﻿ @ [PERSON_NAME] ﻿ revisão do vídeo do dia 25/09 feita." at bounding box center [352, 181] width 132 height 5
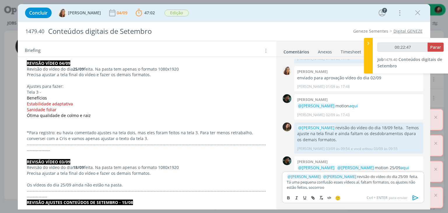
click at [47, 123] on p "dialog" at bounding box center [147, 121] width 240 height 6
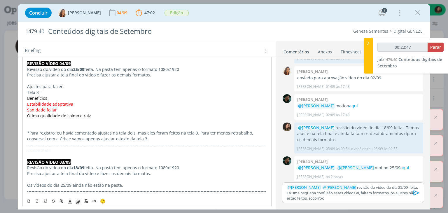
scroll to position [392, 0]
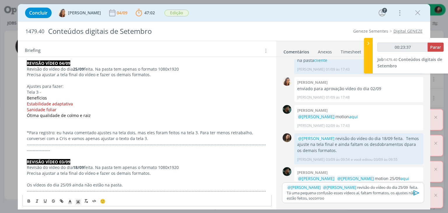
click at [86, 112] on span "Ótima qualidade de colmo e raiz" at bounding box center [59, 115] width 64 height 6
click at [56, 128] on p "dialog" at bounding box center [147, 127] width 240 height 6
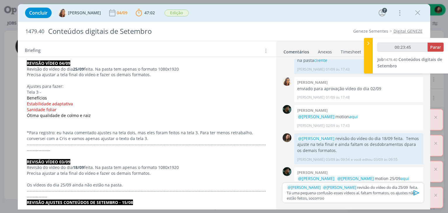
click at [334, 198] on p "﻿ @ [PERSON_NAME] ﻿ ﻿ @ [PERSON_NAME] ﻿ revisão do vídeo do dia 25/09 feita. Tá…" at bounding box center [352, 192] width 132 height 16
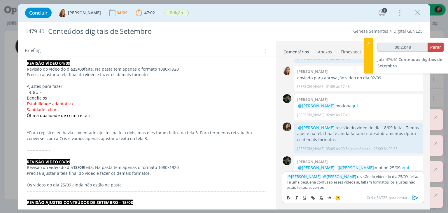
click at [410, 192] on div "🙂 Ctrl + ENTER para enviar" at bounding box center [352, 197] width 141 height 11
click at [420, 177] on div "﻿ @ [PERSON_NAME] ﻿ ﻿ @ [PERSON_NAME] ﻿ revisão do vídeo do dia 25/09 feita. Tá…" at bounding box center [353, 181] width 142 height 20
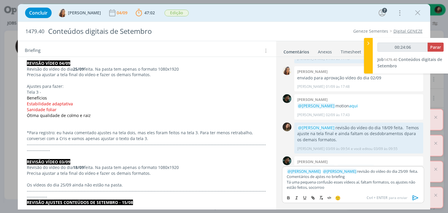
click at [318, 177] on p "﻿ @ [PERSON_NAME] ﻿ ﻿ @ [PERSON_NAME] ﻿ revisão do vídeo do dia 25/09 feita. Co…" at bounding box center [352, 173] width 132 height 11
click at [352, 175] on p "﻿ @ [PERSON_NAME] ﻿ ﻿ @ [PERSON_NAME] ﻿ revisão do vídeo do dia 25/09 feita. Co…" at bounding box center [352, 173] width 132 height 11
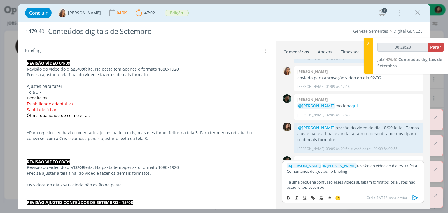
scroll to position [414, 0]
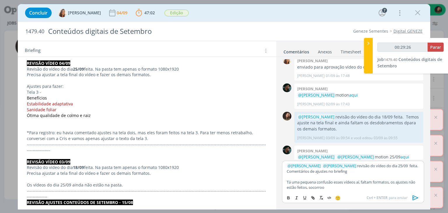
click at [412, 197] on icon "dialog" at bounding box center [415, 197] width 6 height 5
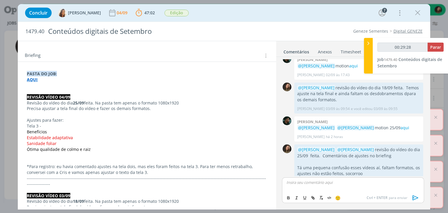
scroll to position [0, 0]
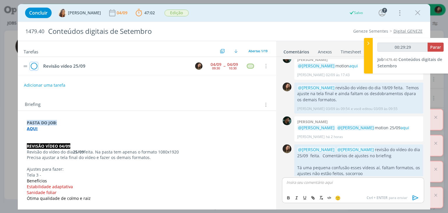
click at [34, 64] on icon "dialog" at bounding box center [34, 66] width 8 height 9
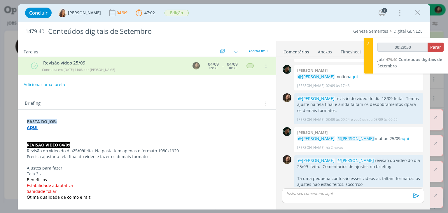
click at [34, 80] on button "Adicionar uma tarefa" at bounding box center [44, 85] width 41 height 10
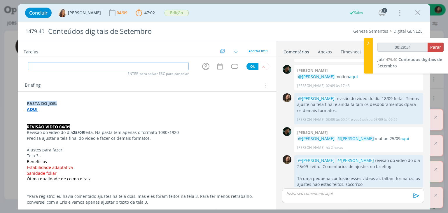
type input "00:29:32"
type input "pautar a"
type input "00:29:33"
type input "pautar ajuste e"
type input "00:29:34"
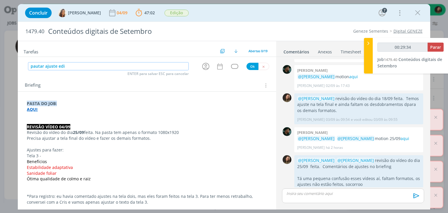
type input "pautar ajuste ediç"
type input "00:29:35"
type input "pautar ajuste edição de v"
type input "00:29:36"
type input "pautar ajuste edição de vídeo"
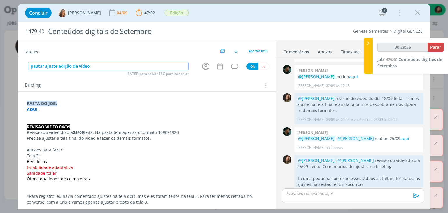
type input "00:29:37"
type input "pautar ajuste edição de vídeo +"
type input "00:29:38"
type input "pautar ajuste edição de vídeo + fo"
type input "00:29:39"
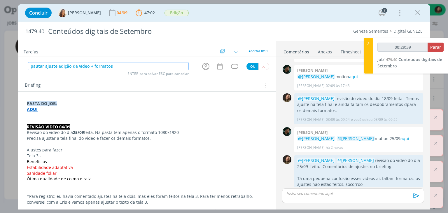
type input "pautar ajuste edição de vídeo + formatos"
type input "00:29:41"
drag, startPoint x: 205, startPoint y: 67, endPoint x: 202, endPoint y: 64, distance: 4.1
click at [204, 67] on icon "dialog" at bounding box center [205, 66] width 9 height 9
type input "pautar ajuste edição de vídeo + formatos"
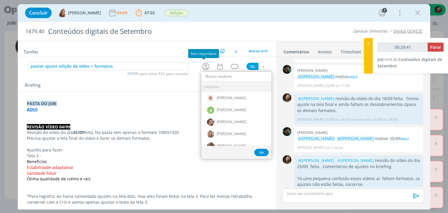
type input "v"
type input "00:29:42"
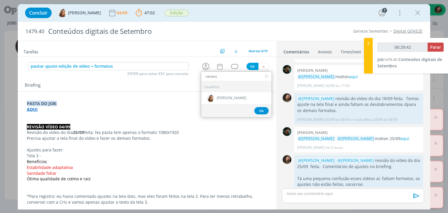
type input "[PERSON_NAME]"
type input "00:29:43"
type input "[PERSON_NAME]"
click at [234, 100] on div "[PERSON_NAME]" at bounding box center [236, 98] width 70 height 12
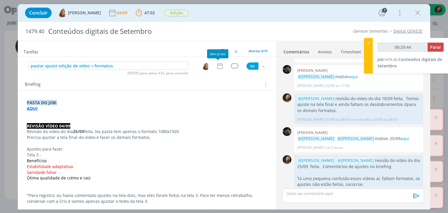
click at [218, 66] on icon "dialog" at bounding box center [220, 66] width 8 height 8
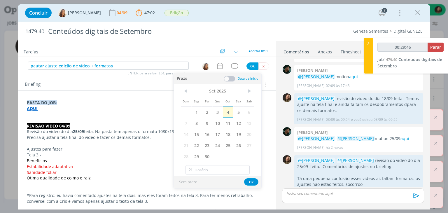
click at [227, 110] on span "4" at bounding box center [228, 111] width 10 height 11
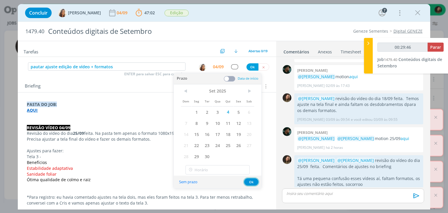
drag, startPoint x: 246, startPoint y: 182, endPoint x: 239, endPoint y: 115, distance: 67.7
click at [246, 182] on button "Ok" at bounding box center [251, 181] width 14 height 7
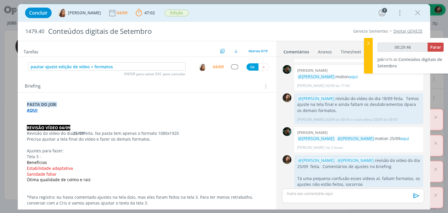
type input "00:29:47"
click at [231, 64] on div "dialog" at bounding box center [234, 66] width 7 height 5
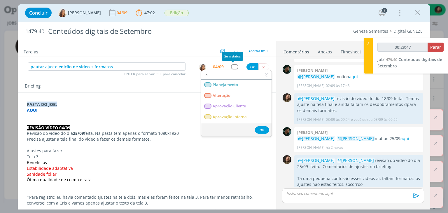
type input "at"
type input "00:29:48"
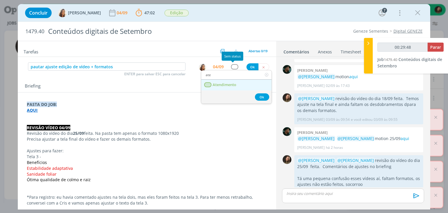
type input "ate"
click at [227, 86] on span "Atendimento" at bounding box center [225, 84] width 24 height 5
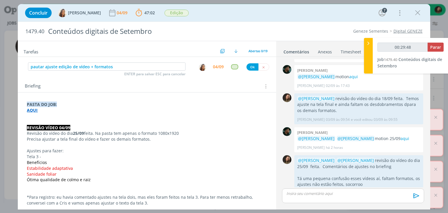
type input "00:29:49"
drag, startPoint x: 248, startPoint y: 68, endPoint x: 295, endPoint y: 66, distance: 46.7
click at [248, 68] on button "Ok" at bounding box center [252, 66] width 12 height 7
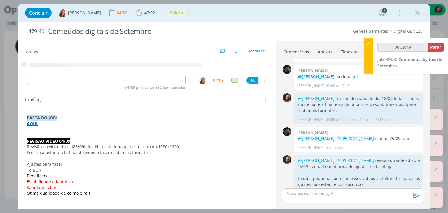
type input "00:29:50"
click at [432, 49] on span "Parar" at bounding box center [435, 47] width 11 height 6
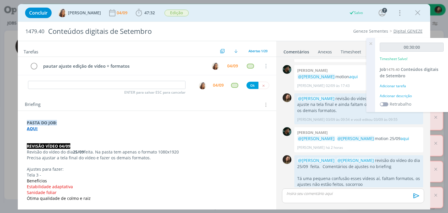
click at [407, 94] on div "Adicionar descrição" at bounding box center [411, 95] width 64 height 5
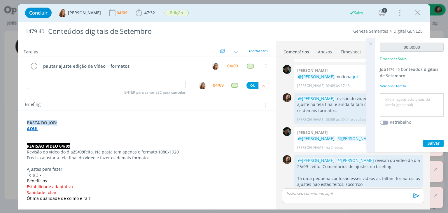
click at [407, 95] on textarea at bounding box center [411, 105] width 61 height 21
type textarea "revisão ajustes vídeo 25/09"
click at [429, 144] on span "Salvar" at bounding box center [433, 143] width 12 height 6
click at [369, 42] on icon at bounding box center [370, 43] width 10 height 11
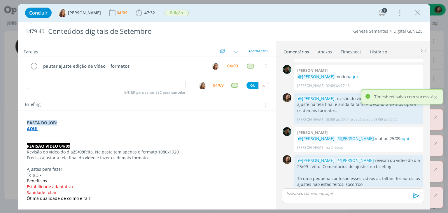
click at [416, 14] on icon "dialog" at bounding box center [417, 12] width 9 height 9
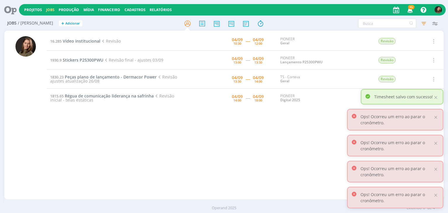
click at [134, 140] on div "16.285 Vídeo institucional Revisão [DATE] 10:30 ----- [DATE] 12:00 PIONEER Gera…" at bounding box center [245, 115] width 396 height 166
click at [82, 38] on td "16.285 Vídeo institucional Revisão" at bounding box center [115, 41] width 137 height 19
click at [81, 39] on span "Vídeo institucional" at bounding box center [82, 41] width 38 height 6
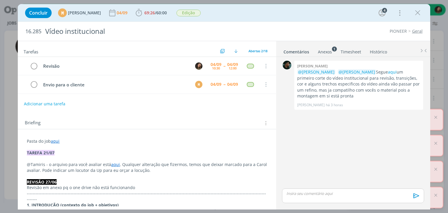
scroll to position [199, 0]
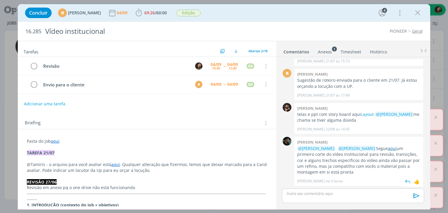
click at [393, 146] on link "aqui" at bounding box center [391, 148] width 9 height 6
click at [53, 140] on link "aqui" at bounding box center [55, 141] width 9 height 6
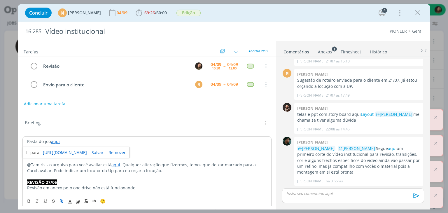
click at [59, 149] on link "[URL][DOMAIN_NAME]" at bounding box center [65, 153] width 44 height 8
click at [63, 153] on link "[URL][DOMAIN_NAME]" at bounding box center [65, 153] width 44 height 8
click at [155, 13] on span "69:26" at bounding box center [149, 13] width 10 height 6
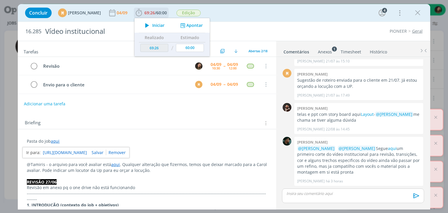
click at [164, 25] on span "Iniciar" at bounding box center [158, 25] width 12 height 4
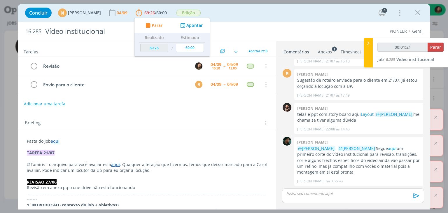
click at [55, 140] on link "aqui" at bounding box center [55, 141] width 9 height 6
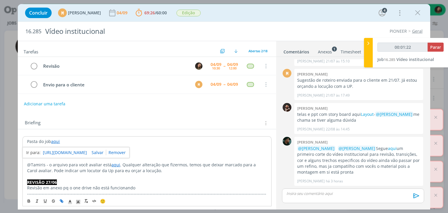
click at [66, 150] on link "[URL][DOMAIN_NAME]" at bounding box center [65, 153] width 44 height 8
click at [221, 144] on p "dialog" at bounding box center [146, 147] width 239 height 6
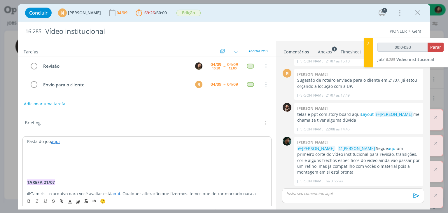
type input "00:04:54"
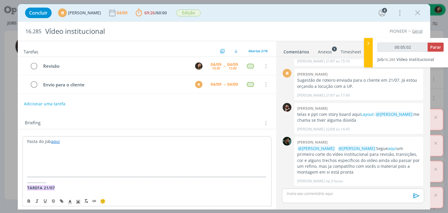
click at [43, 160] on p "dialog" at bounding box center [146, 159] width 239 height 6
click at [47, 161] on p "dialog" at bounding box center [147, 164] width 240 height 6
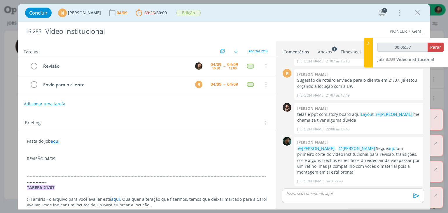
click at [37, 167] on p "dialog" at bounding box center [147, 170] width 240 height 6
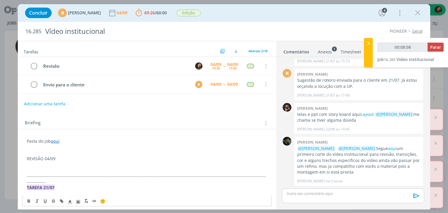
click at [37, 165] on p "dialog" at bounding box center [147, 164] width 240 height 6
click at [42, 156] on p "REVISÃO 04/09" at bounding box center [147, 159] width 240 height 6
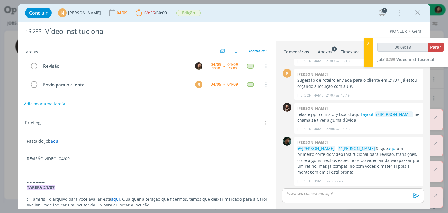
click at [34, 164] on p "dialog" at bounding box center [147, 164] width 240 height 6
click at [35, 170] on p "dialog" at bounding box center [147, 170] width 240 height 6
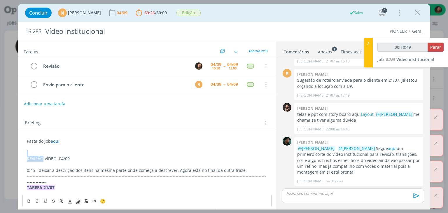
click at [43, 156] on p "REVISÃO VÍDEO 04/09" at bounding box center [147, 159] width 240 height 6
click at [26, 197] on button "dialog" at bounding box center [29, 200] width 8 height 7
click at [75, 200] on span "dialog" at bounding box center [78, 200] width 8 height 7
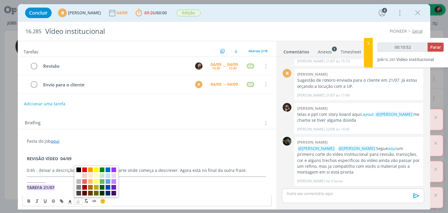
click at [78, 170] on span "dialog" at bounding box center [78, 169] width 5 height 5
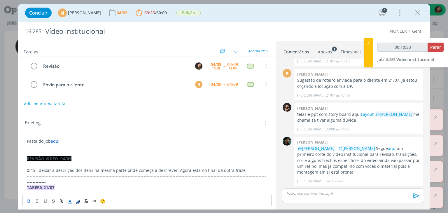
click at [69, 200] on icon "dialog" at bounding box center [69, 201] width 5 height 5
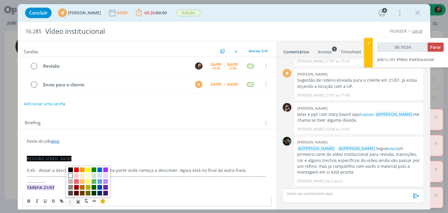
click at [68, 174] on span "dialog" at bounding box center [70, 175] width 5 height 5
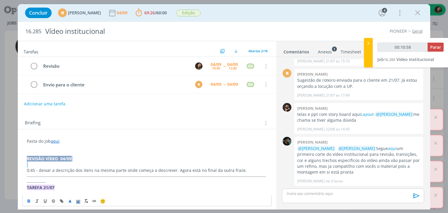
click at [34, 164] on p "dialog" at bounding box center [147, 164] width 240 height 6
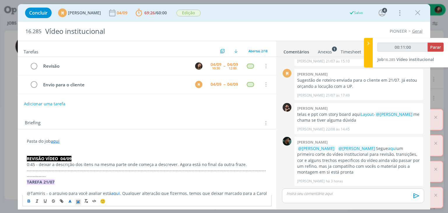
click at [235, 165] on p "0:45 - deixar a descrição dos itens na mesma parte onde começa a descrever. Ago…" at bounding box center [147, 164] width 240 height 6
click at [243, 161] on p "0:45 - deixar a descrição dos itens na mesma parte onde começa a descrever. Ago…" at bounding box center [147, 164] width 240 height 6
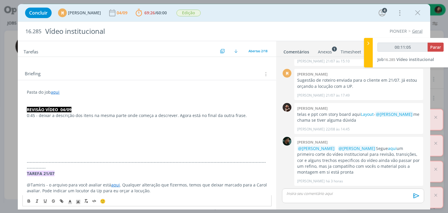
scroll to position [59, 0]
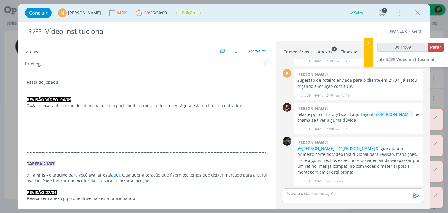
click at [31, 111] on p "dialog" at bounding box center [147, 111] width 240 height 6
click at [45, 109] on p "Ex: Um:" at bounding box center [147, 111] width 240 height 6
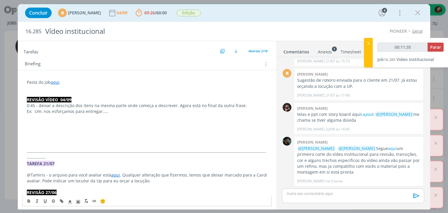
click at [28, 121] on p "dialog" at bounding box center [147, 123] width 240 height 6
drag, startPoint x: 36, startPoint y: 103, endPoint x: 245, endPoint y: 103, distance: 208.6
click at [245, 103] on p "0:45 - deixar a descrição dos itens na mesma parte onde começa a descrever. Ago…" at bounding box center [147, 106] width 240 height 6
copy p "- deixar a descrição dos itens na mesma parte onde começa a descrever. Agora es…"
click at [49, 115] on p "0:50 -" at bounding box center [147, 117] width 240 height 6
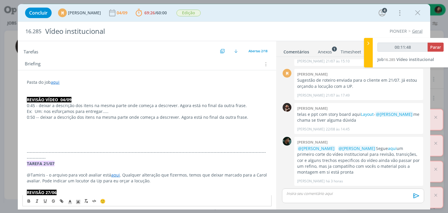
click at [39, 114] on span "- deixar a descrição dos itens na mesma parte onde começa a descrever. Agora es…" at bounding box center [143, 117] width 210 height 6
click at [244, 114] on p "0:50 - deixar a descrição dos itens na mesma parte onde começa a descrever. Ago…" at bounding box center [147, 117] width 240 height 6
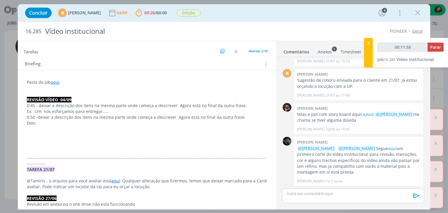
click at [50, 123] on p "Dois:" at bounding box center [147, 123] width 240 height 6
click at [29, 131] on p "dialog" at bounding box center [147, 134] width 240 height 6
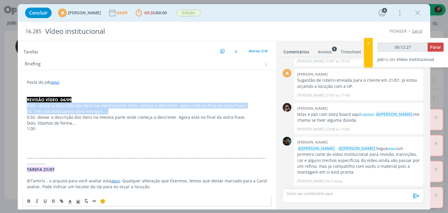
drag, startPoint x: 105, startPoint y: 110, endPoint x: 20, endPoint y: 105, distance: 85.8
copy div "0:45 - deixar a descrição dos itens na mesma parte onde começa a descrever. Ago…"
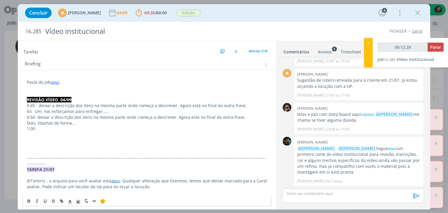
click at [39, 127] on p "1:00 -" at bounding box center [147, 129] width 240 height 6
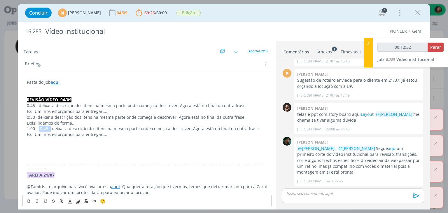
drag, startPoint x: 39, startPoint y: 128, endPoint x: 50, endPoint y: 128, distance: 11.4
click at [50, 128] on p "1:00 - 0:45 - deixar a descrição dos itens na mesma parte onde começa a descrev…" at bounding box center [147, 129] width 240 height 6
drag, startPoint x: 102, startPoint y: 135, endPoint x: 35, endPoint y: 133, distance: 67.0
click at [35, 133] on p "Ex: Um: nos esforçamos para entregar....." at bounding box center [147, 134] width 240 height 6
click at [95, 132] on p "Ex: rês: comercializamos nossos prdutos...." at bounding box center [147, 134] width 240 height 6
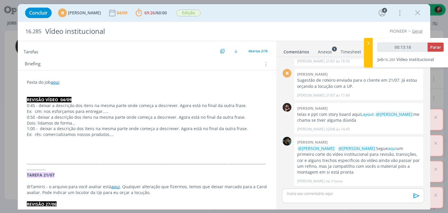
click at [29, 141] on p "dialog" at bounding box center [147, 140] width 240 height 6
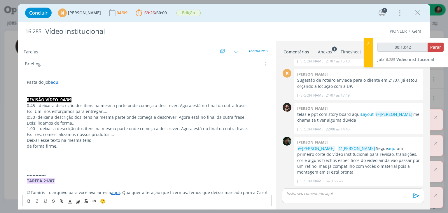
click at [65, 149] on p "dialog" at bounding box center [147, 152] width 240 height 6
click at [66, 144] on p "de forma firme," at bounding box center [147, 146] width 240 height 6
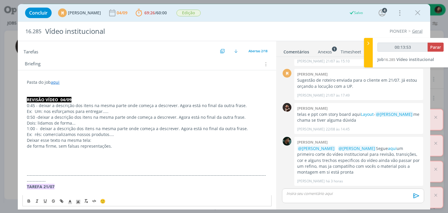
click at [34, 153] on p "dialog" at bounding box center [147, 152] width 240 height 6
click at [34, 134] on p "Ex: rês: comercializamos nossos produtos...." at bounding box center [147, 134] width 240 height 6
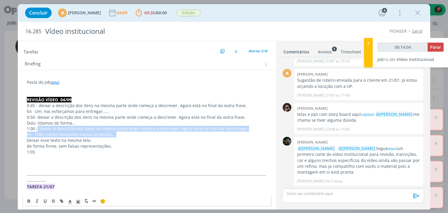
drag, startPoint x: 116, startPoint y: 133, endPoint x: 38, endPoint y: 128, distance: 78.8
copy div "deixar a descrição dos itens na mesma parte onde começa a descrever. Agora está…"
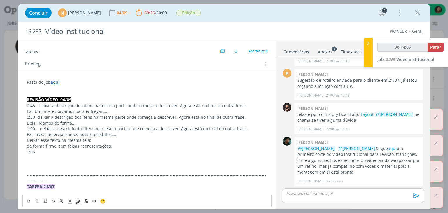
click at [39, 149] on p "1:05" at bounding box center [147, 152] width 240 height 6
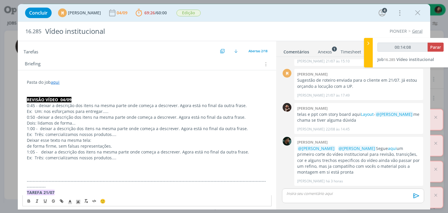
click at [41, 149] on p "1:05 - deixar a descrição dos itens na mesma parte onde começa a descrever. Ago…" at bounding box center [147, 152] width 240 height 6
click at [43, 156] on p "Ex: Três: comercializamos nossos produtos...." at bounding box center [147, 158] width 240 height 6
click at [52, 105] on p "0:45 - deixar a descrição dos itens na mesma parte onde começa a descrever. Ago…" at bounding box center [147, 106] width 240 height 6
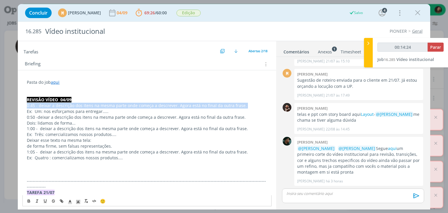
click at [52, 105] on p "0:45 - deixar a descrição dos itens na mesma parte onde começa a descrever. Ago…" at bounding box center [147, 106] width 240 height 6
click at [26, 200] on button "dialog" at bounding box center [29, 200] width 8 height 7
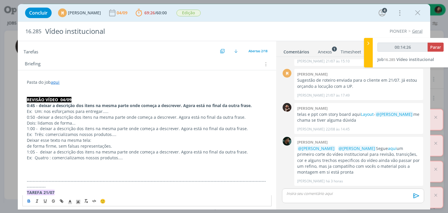
click at [49, 117] on span "deixar a descrição dos itens na mesma parte onde começa a descrever. Agora está…" at bounding box center [142, 117] width 208 height 6
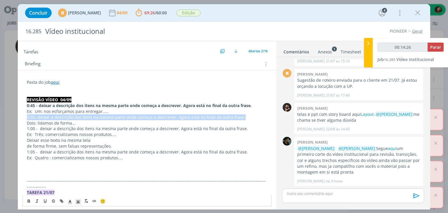
click at [49, 117] on span "deixar a descrição dos itens na mesma parte onde começa a descrever. Agora está…" at bounding box center [142, 117] width 208 height 6
click at [30, 201] on icon "dialog" at bounding box center [29, 201] width 2 height 1
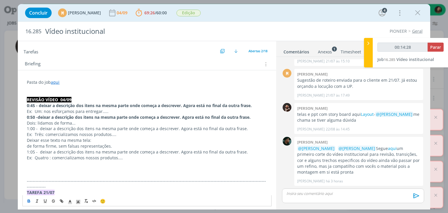
click at [46, 127] on p "1:00 - deixar a descrição dos itens na mesma parte onde começa a descrever. Ago…" at bounding box center [147, 129] width 240 height 6
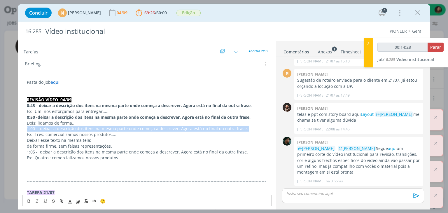
click at [46, 127] on p "1:00 - deixar a descrição dos itens na mesma parte onde começa a descrever. Ago…" at bounding box center [147, 129] width 240 height 6
click at [26, 201] on button "dialog" at bounding box center [29, 200] width 8 height 7
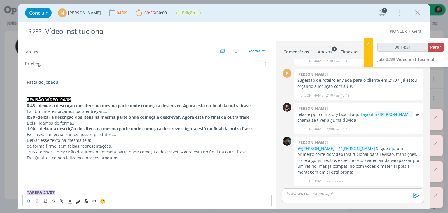
click at [42, 140] on p "Deixar esse texto na mesma tela:" at bounding box center [147, 140] width 240 height 6
click at [28, 199] on icon "dialog" at bounding box center [29, 200] width 5 height 5
click at [49, 151] on p "1:05 - deixar a descrição dos itens na mesma parte onde começa a descrever. Ago…" at bounding box center [147, 152] width 240 height 6
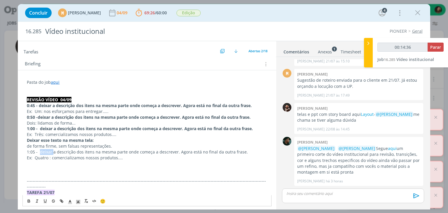
click at [49, 151] on p "1:05 - deixar a descrição dos itens na mesma parte onde começa a descrever. Ago…" at bounding box center [147, 152] width 240 height 6
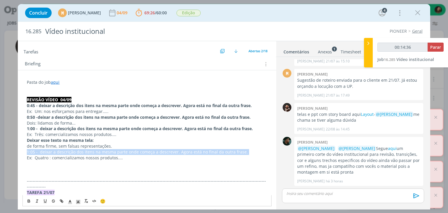
click at [49, 151] on p "1:05 - deixar a descrição dos itens na mesma parte onde começa a descrever. Ago…" at bounding box center [147, 152] width 240 height 6
click at [30, 200] on icon "dialog" at bounding box center [29, 200] width 5 height 5
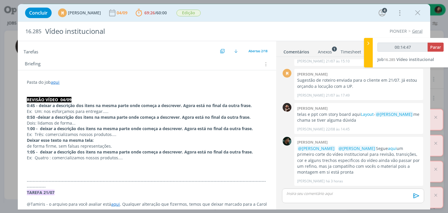
click at [175, 166] on p "dialog" at bounding box center [147, 169] width 240 height 6
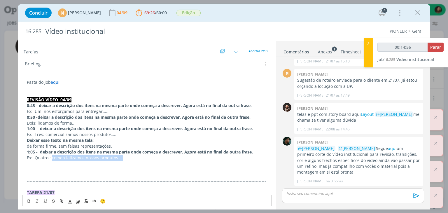
drag, startPoint x: 121, startPoint y: 156, endPoint x: 51, endPoint y: 157, distance: 69.6
click at [51, 157] on p "Ex: Quatro : comercializamos nossos produtos...." at bounding box center [147, 158] width 240 height 6
click at [50, 158] on p "Ex: Quatro : fornecemos informações..." at bounding box center [147, 158] width 240 height 6
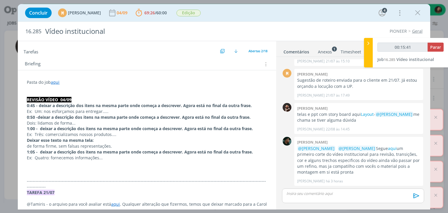
click at [29, 165] on p "dialog" at bounding box center [147, 164] width 240 height 6
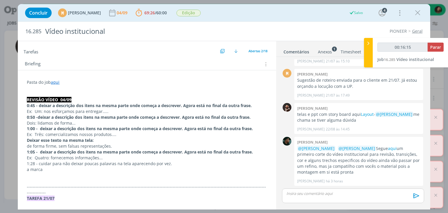
click at [66, 161] on p "1:28 - cuidar para não deixar poucas palavras na tela aparecendo por vez." at bounding box center [147, 164] width 240 height 6
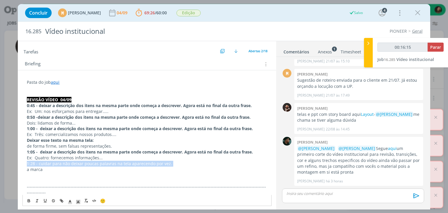
click at [66, 161] on p "1:28 - cuidar para não deixar poucas palavras na tela aparecendo por vez." at bounding box center [147, 164] width 240 height 6
click at [26, 200] on button "dialog" at bounding box center [29, 200] width 8 height 7
click at [191, 162] on p "1:28 - cuidar para não deixar poucas palavras na tela aparecendo por vez." at bounding box center [147, 164] width 240 height 6
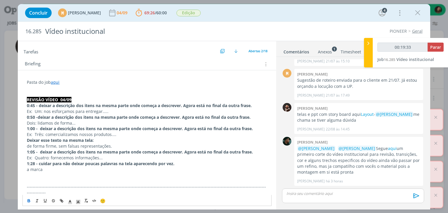
click at [56, 175] on p "dialog" at bounding box center [147, 175] width 240 height 6
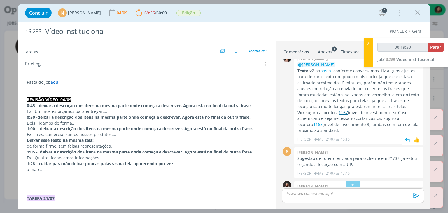
scroll to position [111, 0]
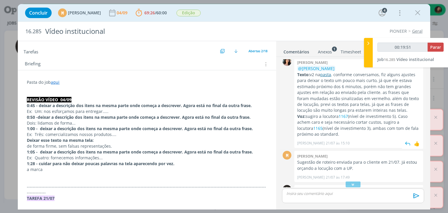
click at [328, 77] on link "pasta" at bounding box center [325, 75] width 11 height 6
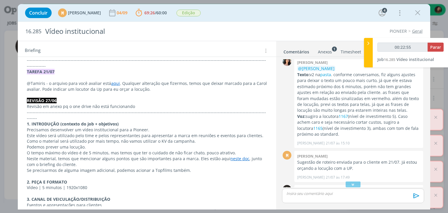
scroll to position [175, 0]
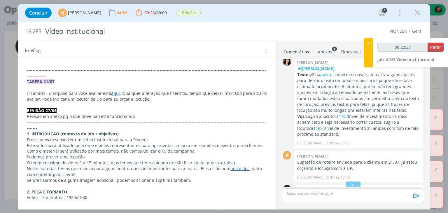
click at [112, 90] on link "aqui" at bounding box center [115, 93] width 9 height 6
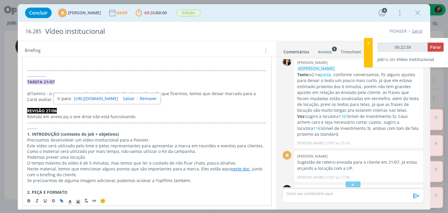
click at [118, 96] on link "[URL][DOMAIN_NAME]" at bounding box center [96, 99] width 44 height 8
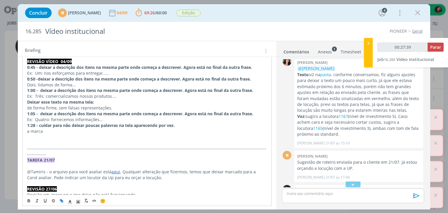
scroll to position [88, 0]
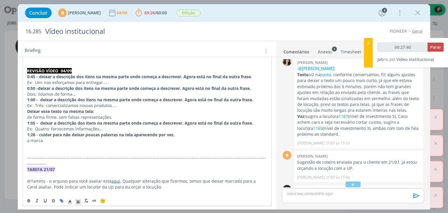
click at [29, 145] on p "dialog" at bounding box center [146, 146] width 239 height 6
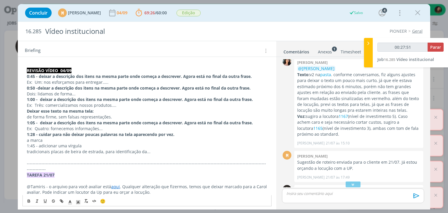
click at [70, 144] on p "1:45 - adicionar uma vírgula" at bounding box center [147, 146] width 240 height 6
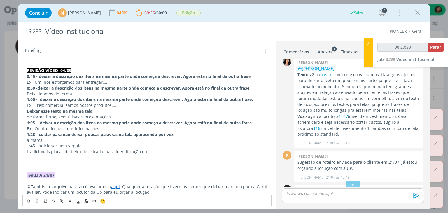
click at [70, 144] on p "1:45 - adicionar uma vírgula" at bounding box center [147, 146] width 240 height 6
click at [26, 201] on button "dialog" at bounding box center [29, 200] width 8 height 7
click at [133, 134] on strong "1:28 - cuidar para não deixar poucas palavras na tela aparecendo por vez." at bounding box center [100, 134] width 147 height 6
click at [113, 184] on link "aqui" at bounding box center [115, 187] width 9 height 6
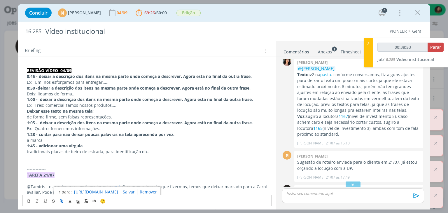
click at [113, 189] on link "[URL][DOMAIN_NAME]" at bounding box center [96, 192] width 44 height 8
click at [196, 154] on p "dialog" at bounding box center [147, 157] width 240 height 6
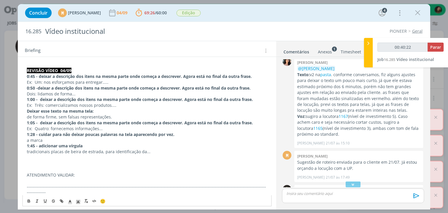
click at [28, 182] on p "dialog" at bounding box center [147, 181] width 240 height 6
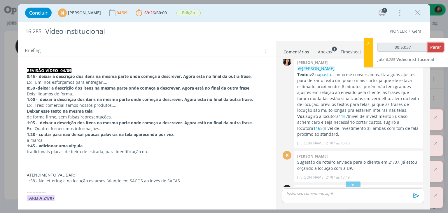
click at [431, 49] on span "Parar" at bounding box center [435, 47] width 11 height 6
click at [182, 178] on p "1:58 - No lettering e na locução estamos falando em SACOS ao invés de SACAS" at bounding box center [147, 181] width 240 height 6
type input "00:54:00"
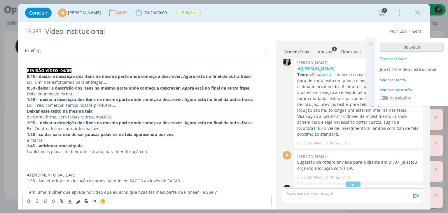
click at [216, 193] on p "Tem uma mulher que aprece no vídeo que eu acho que nçao faz mais parte da Pione…" at bounding box center [147, 192] width 240 height 6
click at [27, 191] on p "Tem uma mulher que aprece no vídeo que eu acho que nçao faz mais parte da Pione…" at bounding box center [147, 192] width 240 height 6
click at [167, 10] on span "60:00" at bounding box center [161, 13] width 10 height 6
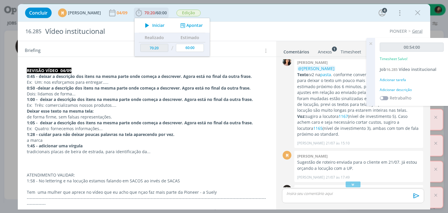
click at [164, 25] on span "Iniciar" at bounding box center [158, 25] width 12 height 4
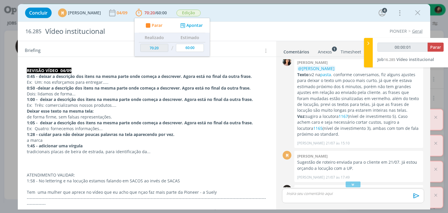
click at [59, 173] on p "ATENDIMENTO VALIDAR:" at bounding box center [147, 175] width 240 height 6
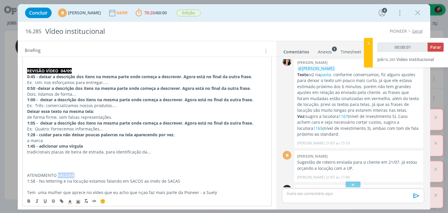
click at [59, 173] on p "ATENDIMENTO VALIDAR:" at bounding box center [146, 175] width 239 height 6
click at [27, 200] on icon "dialog" at bounding box center [29, 200] width 5 height 5
click at [61, 174] on strong "ATENDIMENTO VALIDAR:" at bounding box center [52, 175] width 50 height 6
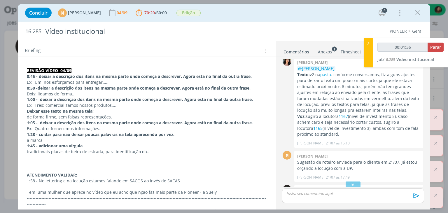
click at [435, 48] on span "Parar" at bounding box center [435, 47] width 11 height 6
type input "00:07:00"
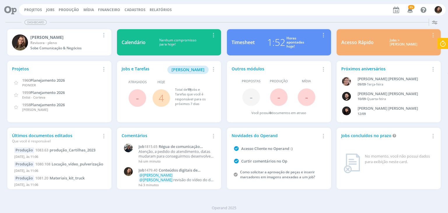
click at [158, 98] on link "4" at bounding box center [160, 97] width 5 height 13
